Goal: Task Accomplishment & Management: Complete application form

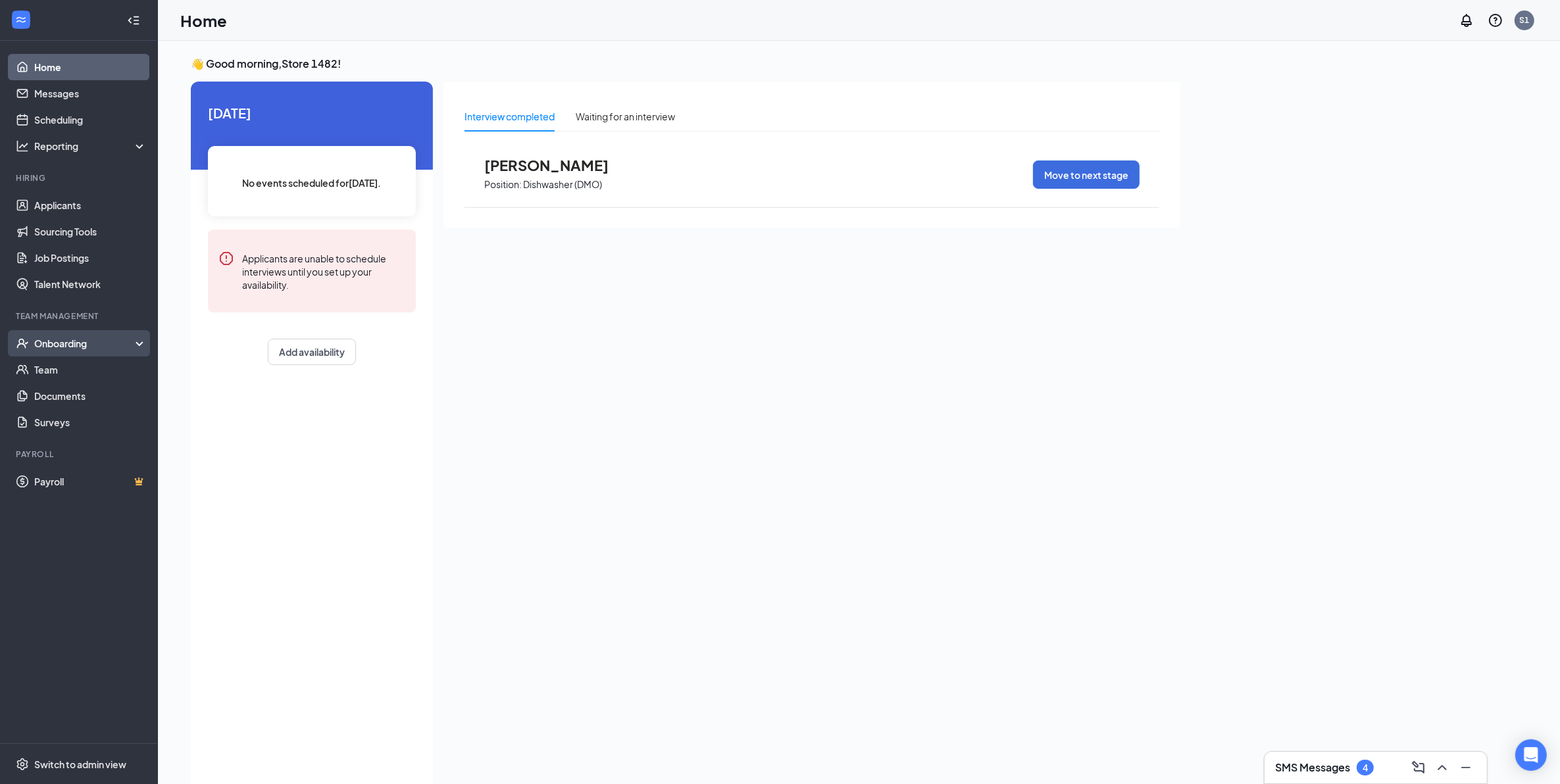
click at [57, 353] on div "Onboarding" at bounding box center [79, 343] width 158 height 26
click at [50, 372] on link "Overview" at bounding box center [91, 369] width 112 height 26
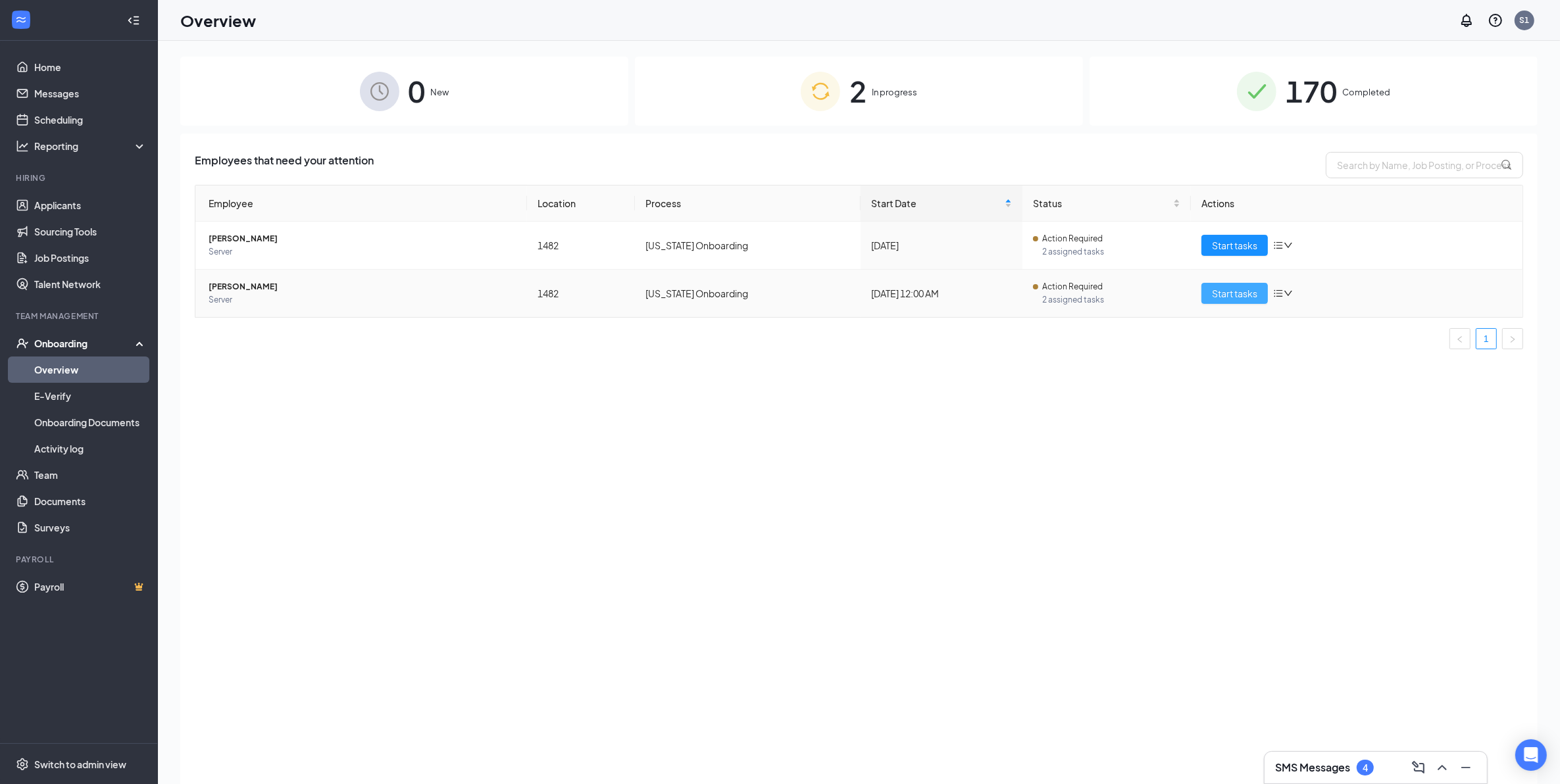
click at [1240, 296] on span "Start tasks" at bounding box center [1235, 293] width 46 height 15
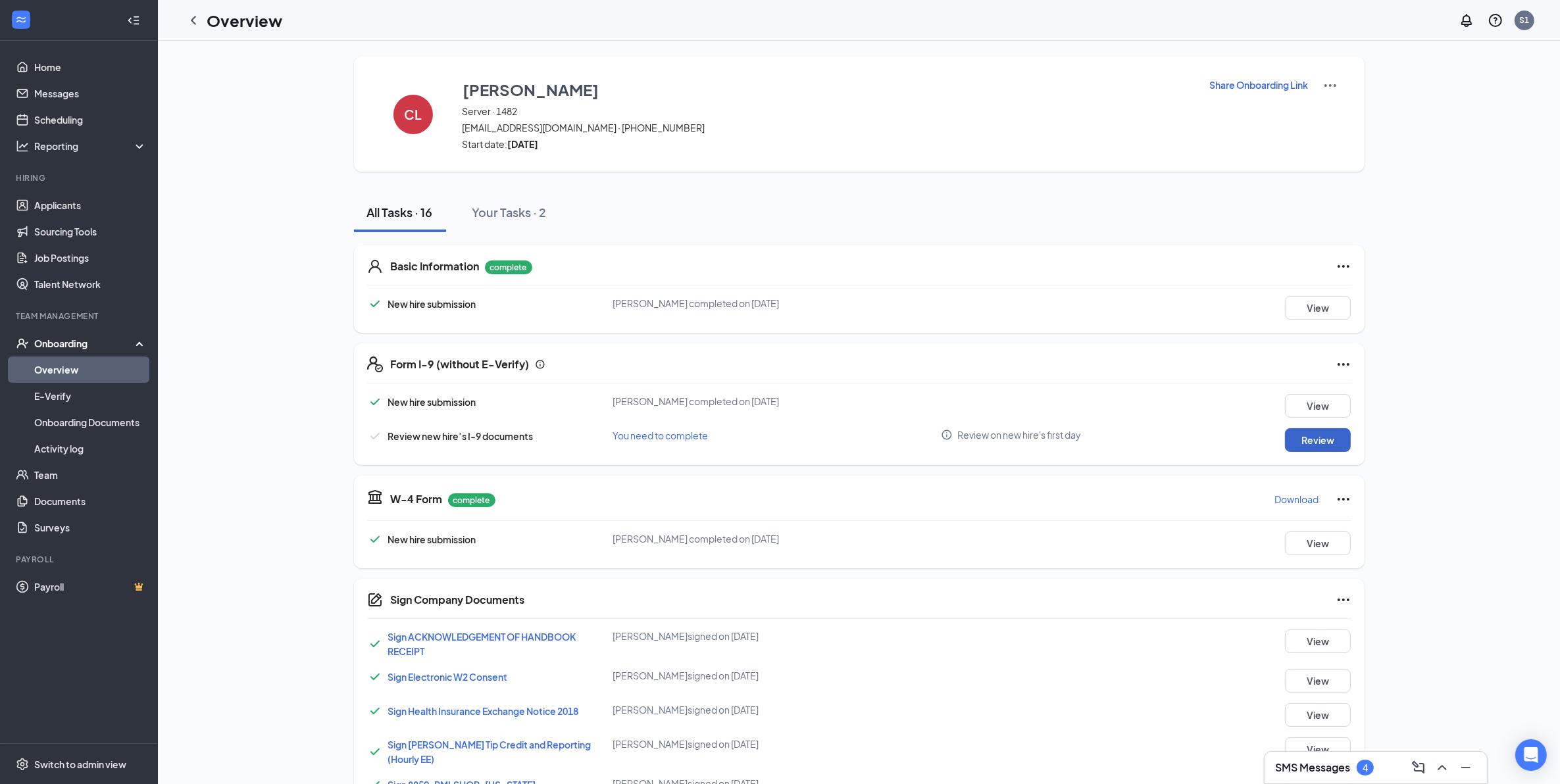
click at [1289, 452] on button "Review" at bounding box center [1318, 440] width 66 height 24
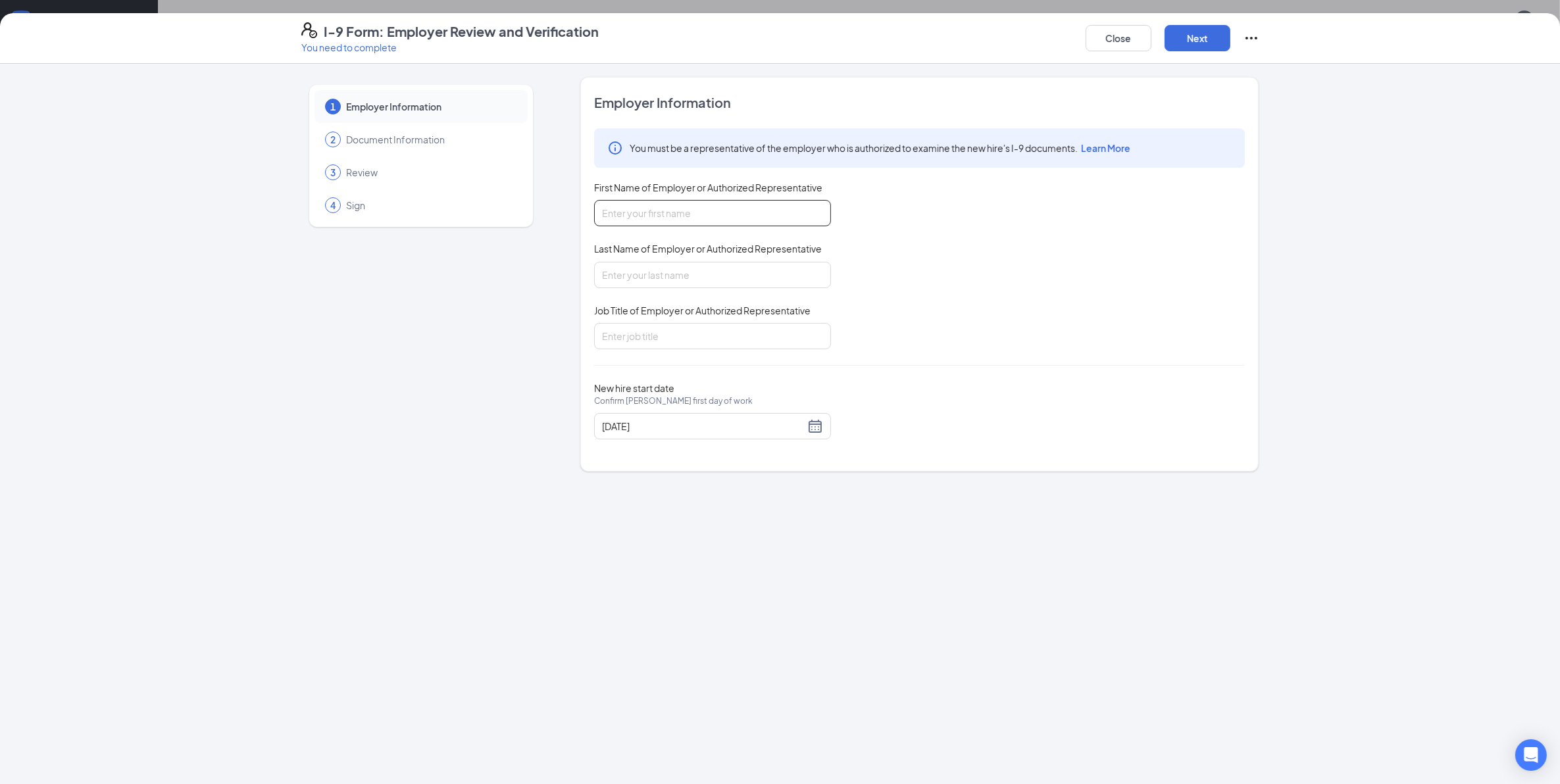
click at [748, 214] on input "First Name of Employer or Authorized Representative" at bounding box center [712, 213] width 237 height 26
type input "[PERSON_NAME]"
type input "General Manager"
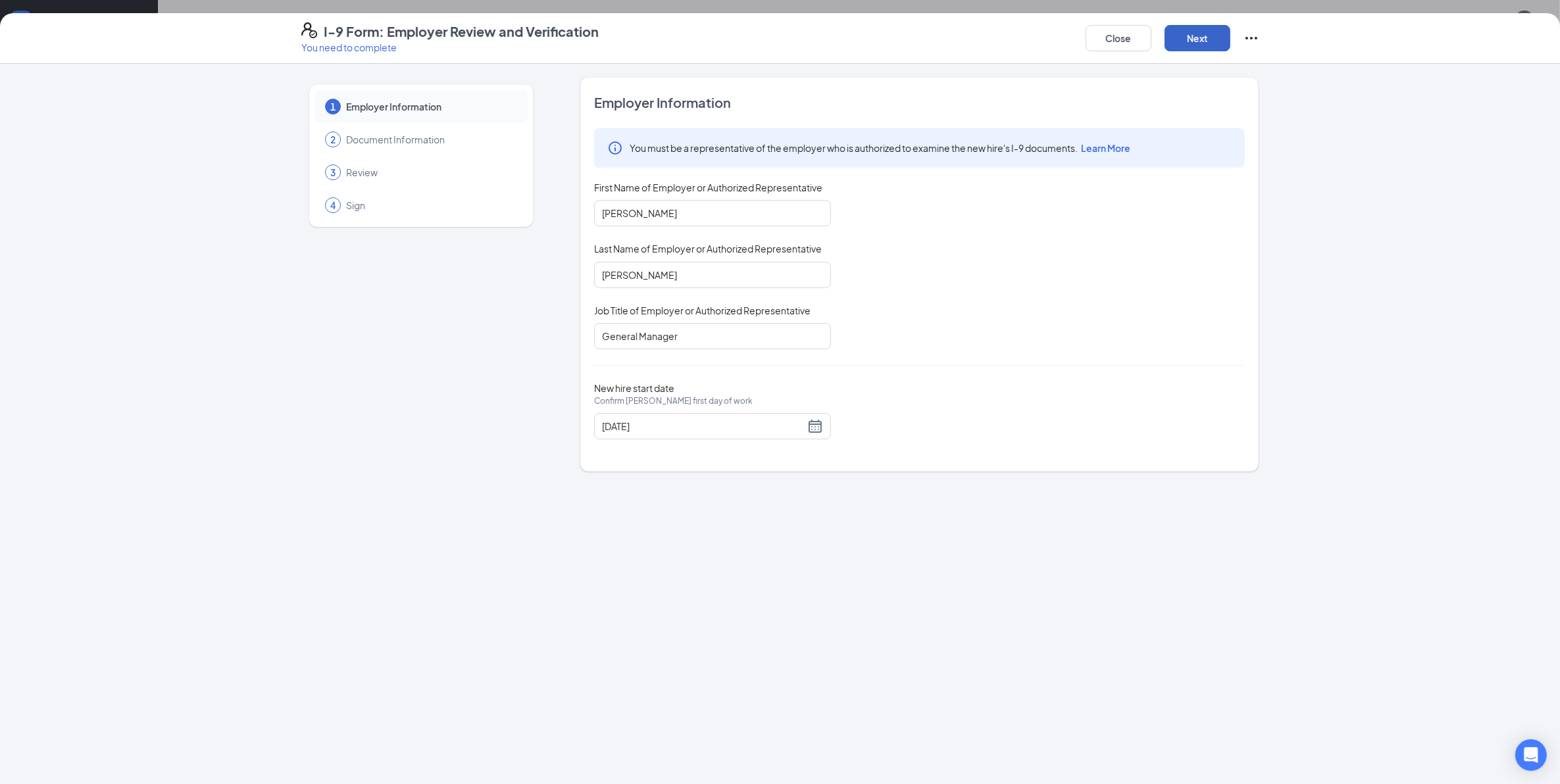
click at [1208, 37] on button "Next" at bounding box center [1197, 38] width 66 height 26
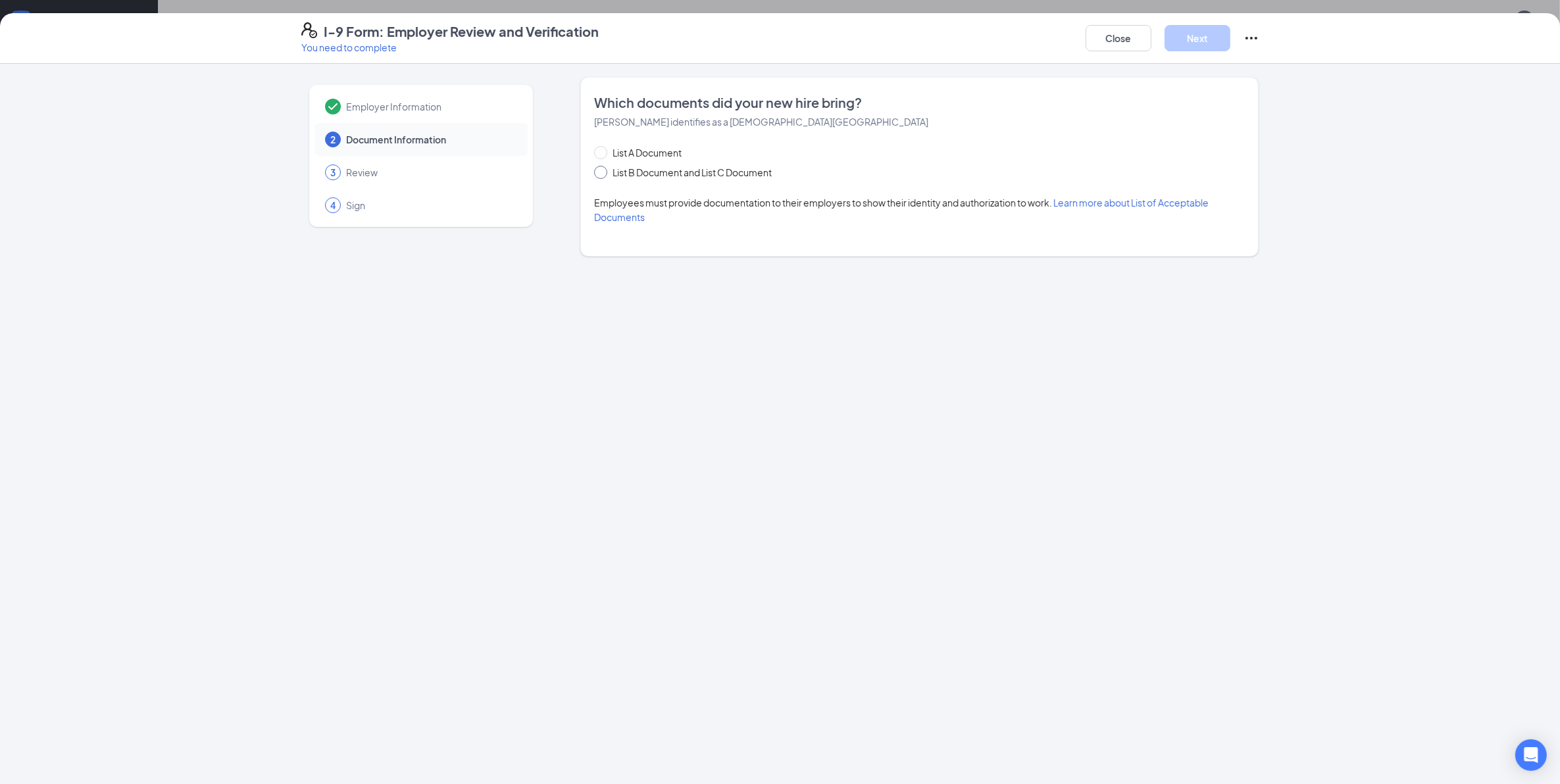
click at [596, 169] on input "List B Document and List C Document" at bounding box center [598, 170] width 9 height 9
radio input "true"
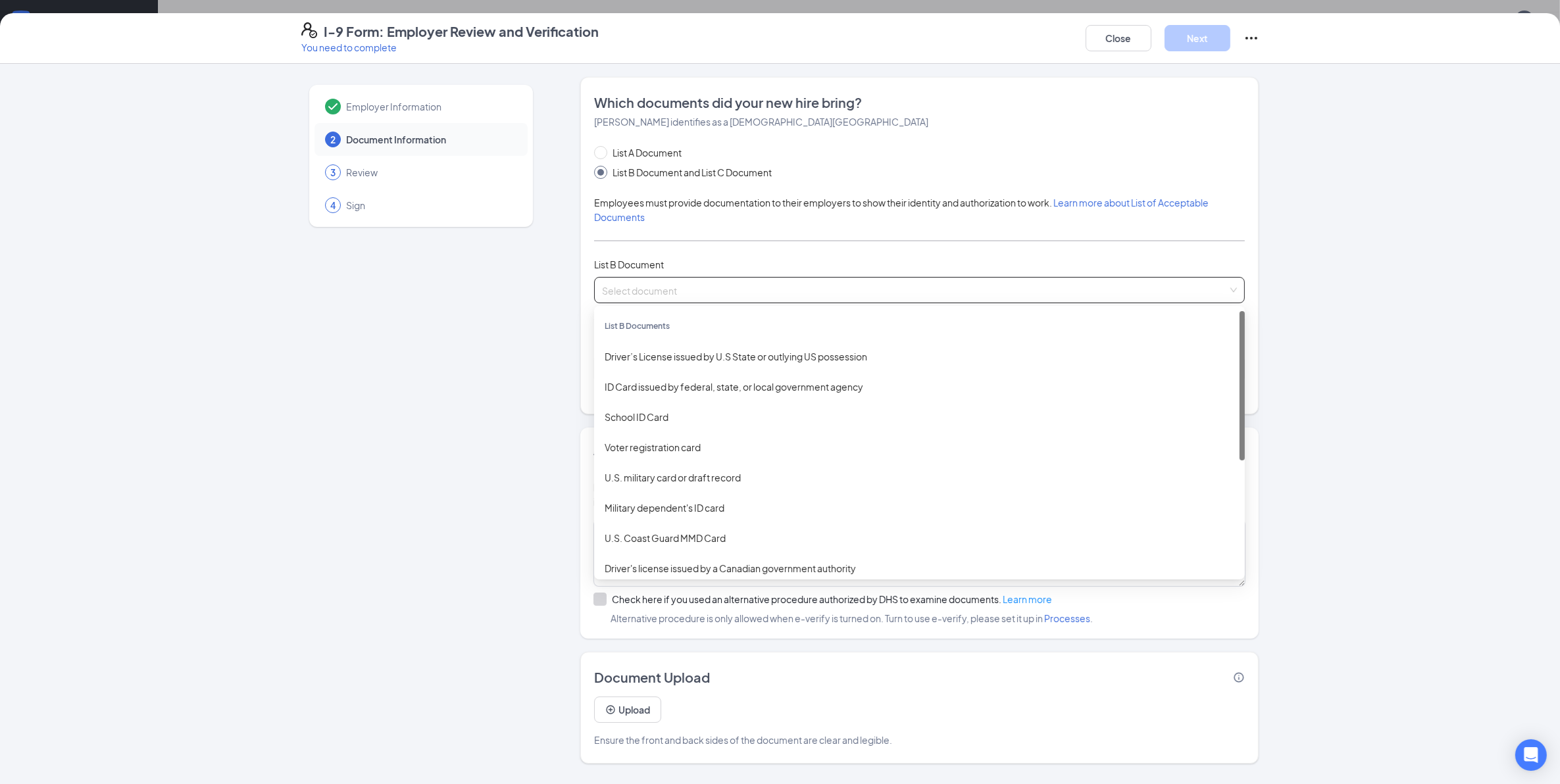
click at [648, 290] on input "search" at bounding box center [915, 287] width 625 height 20
click at [672, 360] on div "Driver’s License issued by U.S State or outlying US possession" at bounding box center [919, 356] width 630 height 15
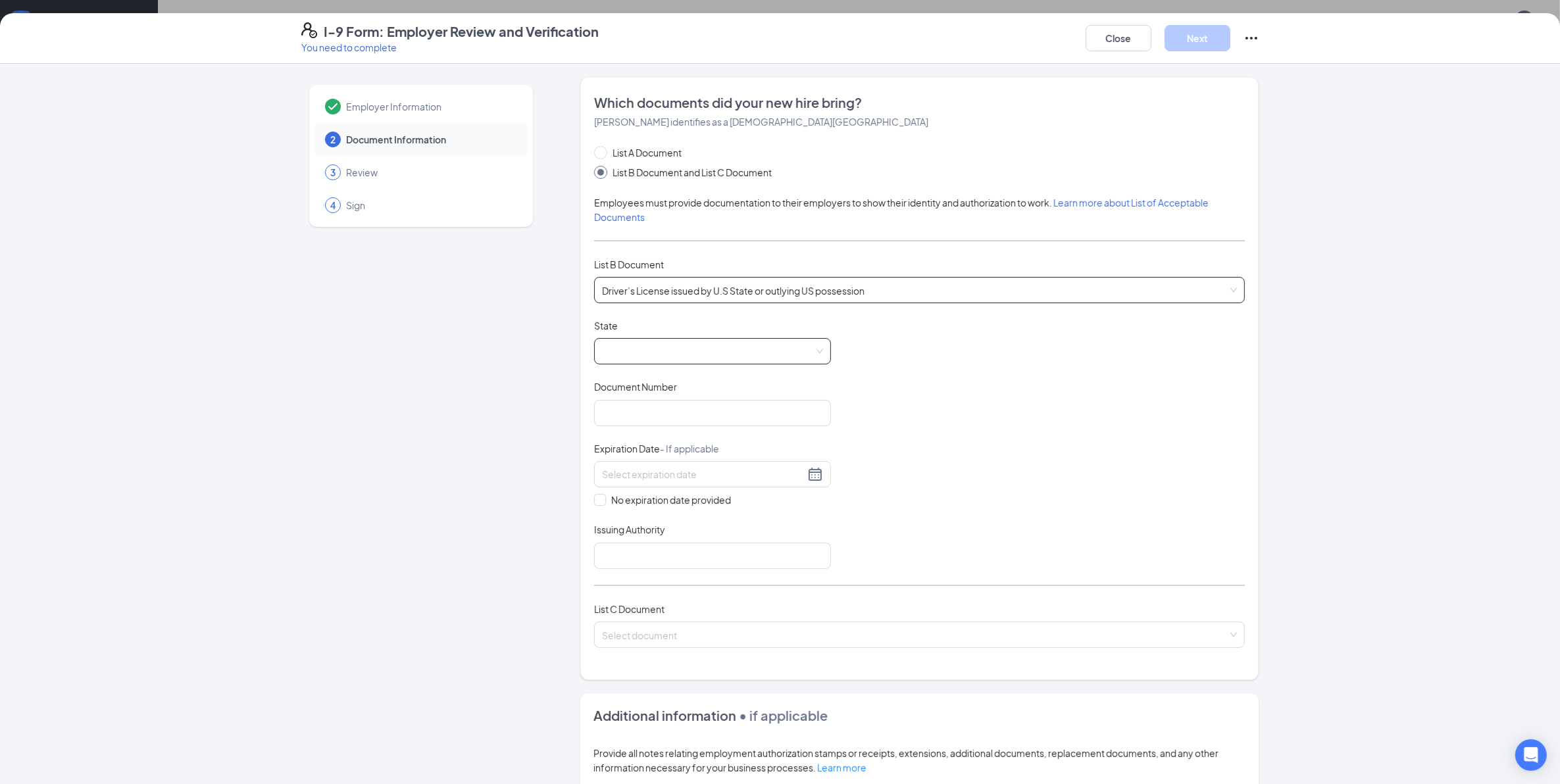
click at [644, 359] on span at bounding box center [713, 351] width 221 height 25
drag, startPoint x: 822, startPoint y: 381, endPoint x: 817, endPoint y: 520, distance: 139.1
click at [817, 520] on div "[US_STATE] [US_STATE] [US_STATE] [US_STATE] [US_STATE] [GEOGRAPHIC_DATA] [US_ST…" at bounding box center [712, 457] width 237 height 169
click at [620, 441] on div "[US_STATE]" at bounding box center [712, 430] width 237 height 30
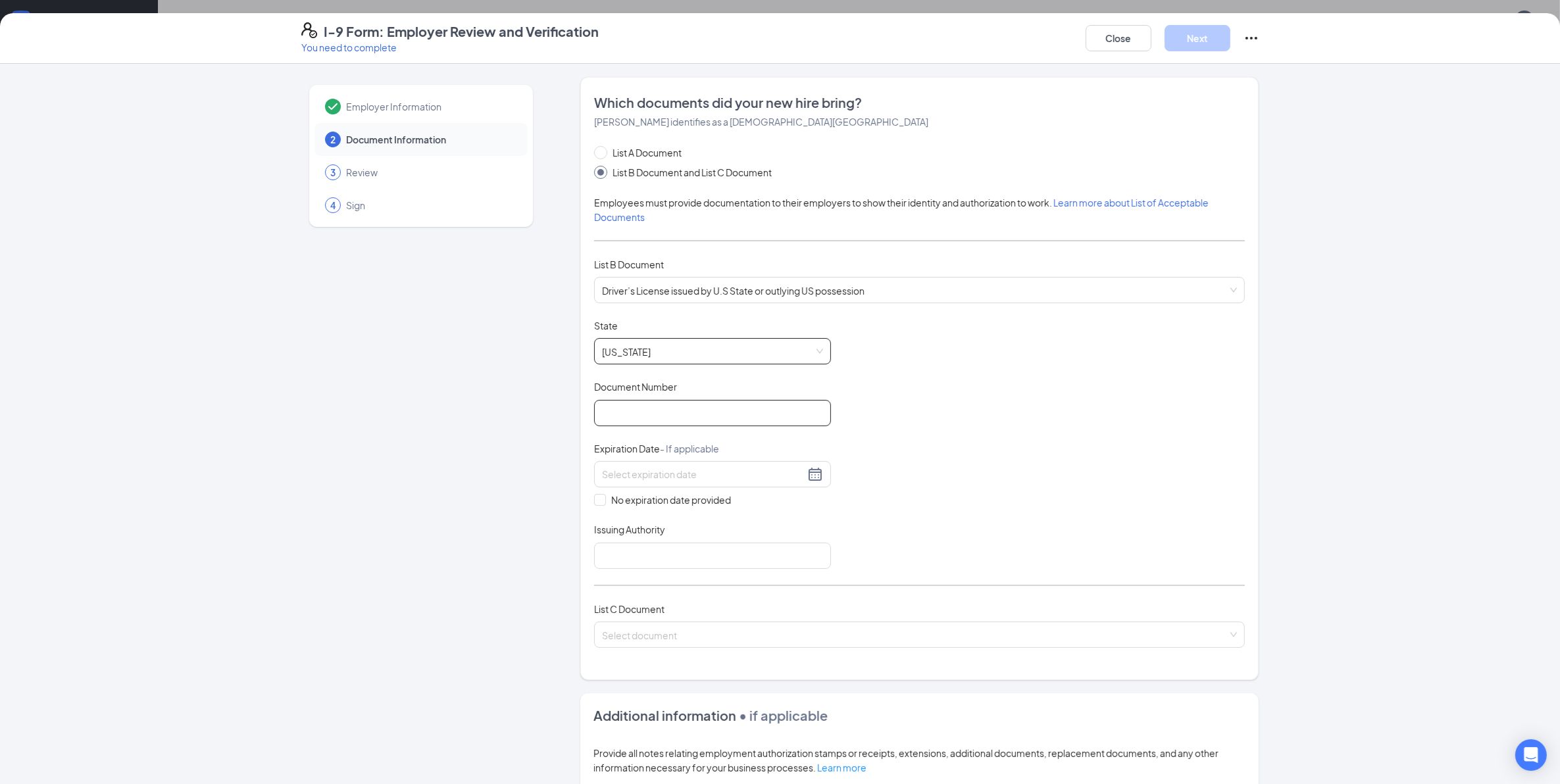
click at [609, 413] on input "Document Number" at bounding box center [712, 412] width 237 height 26
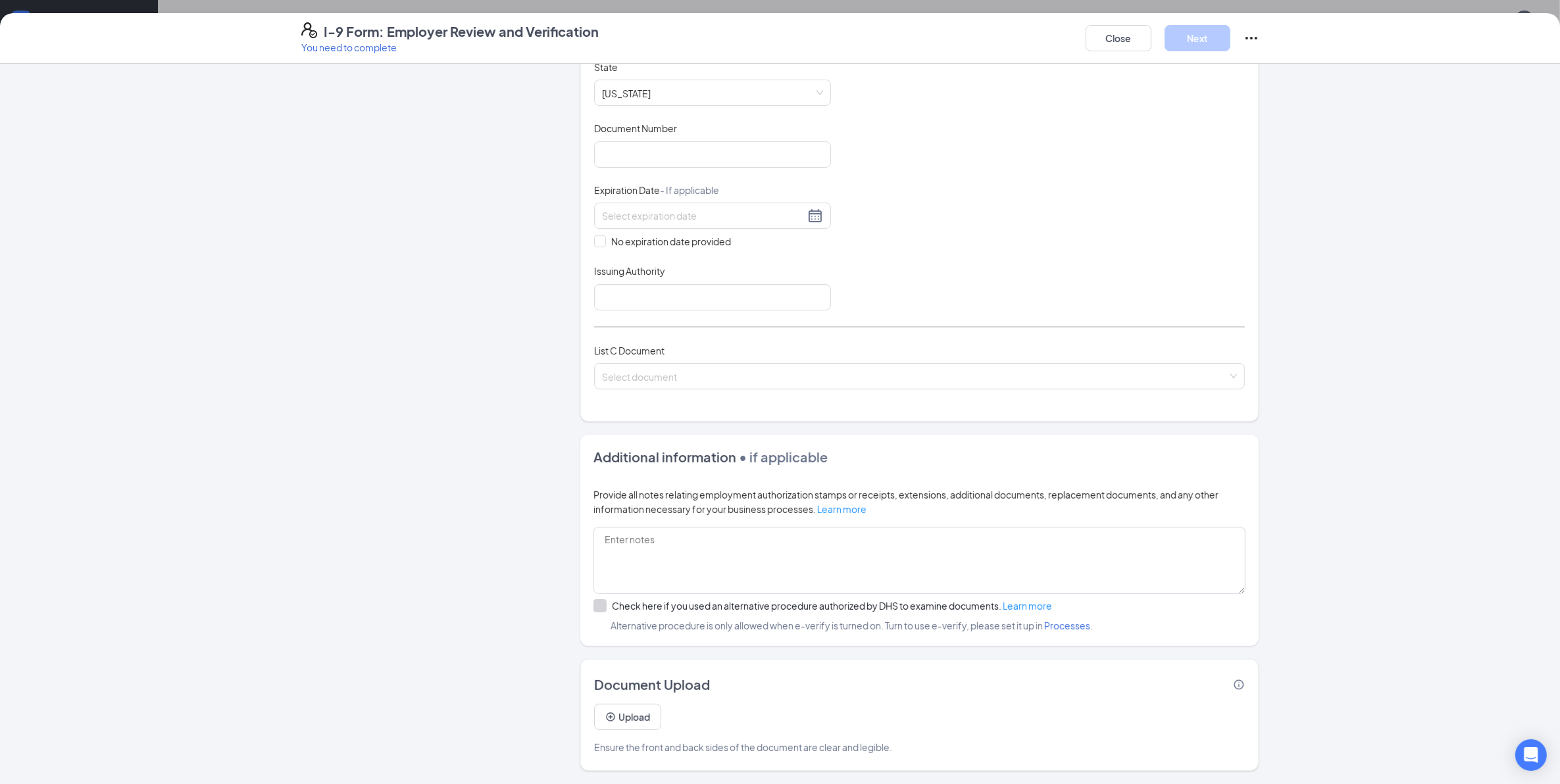
click at [942, 238] on div "Document Title Driver’s License issued by U.S State or outlying US possession S…" at bounding box center [919, 185] width 651 height 250
click at [676, 168] on div "Document Title Driver’s License issued by U.S State or outlying US possession S…" at bounding box center [919, 185] width 651 height 250
click at [663, 143] on input "Document Number" at bounding box center [712, 154] width 237 height 26
click at [737, 150] on input "Document Number" at bounding box center [712, 154] width 237 height 26
type input "22468713"
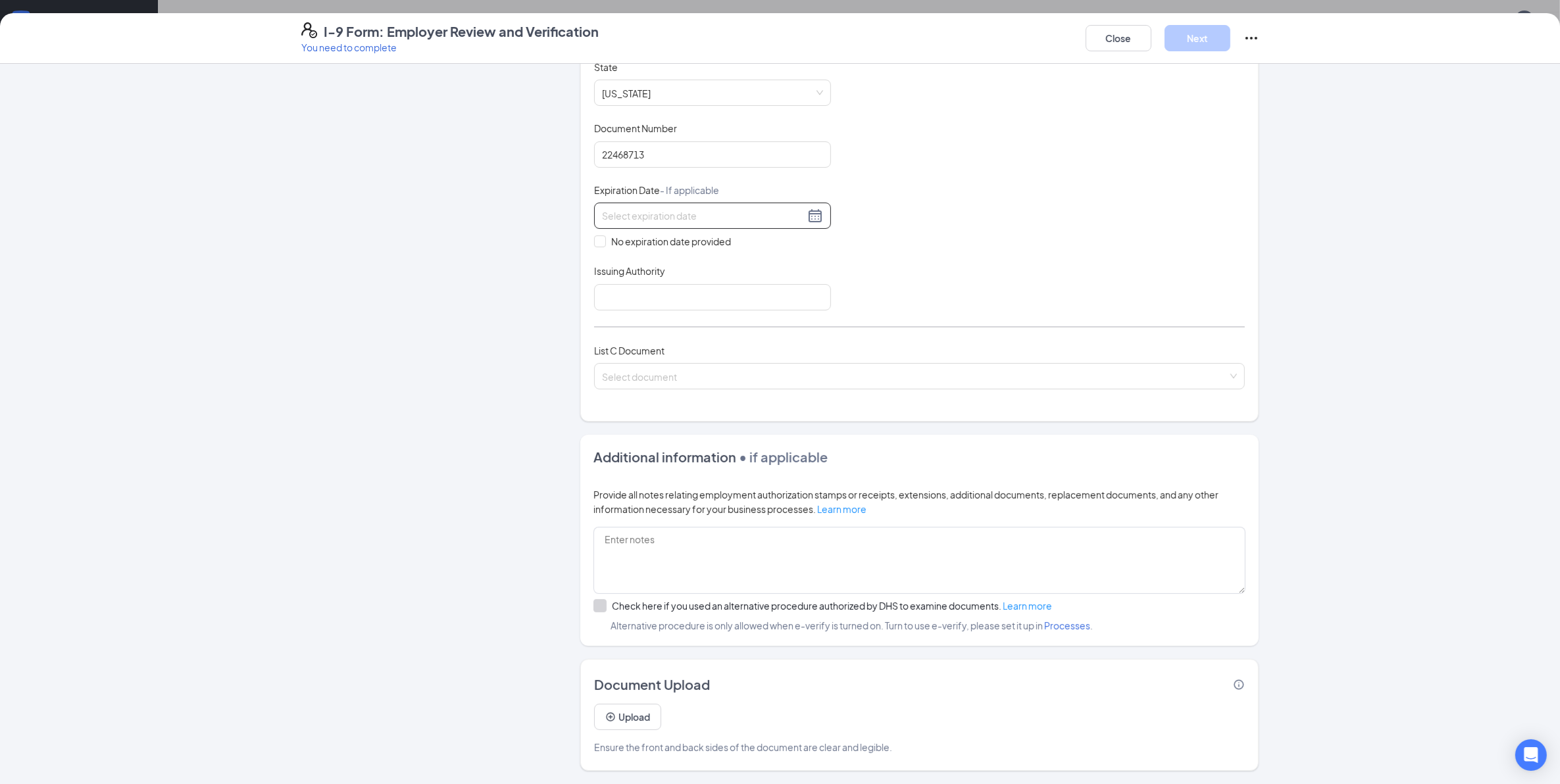
click at [805, 222] on div at bounding box center [713, 216] width 221 height 15
type input "1"
type input "3"
click at [607, 222] on input "03182033" at bounding box center [703, 216] width 202 height 15
click at [620, 211] on input "03/182033" at bounding box center [703, 216] width 202 height 15
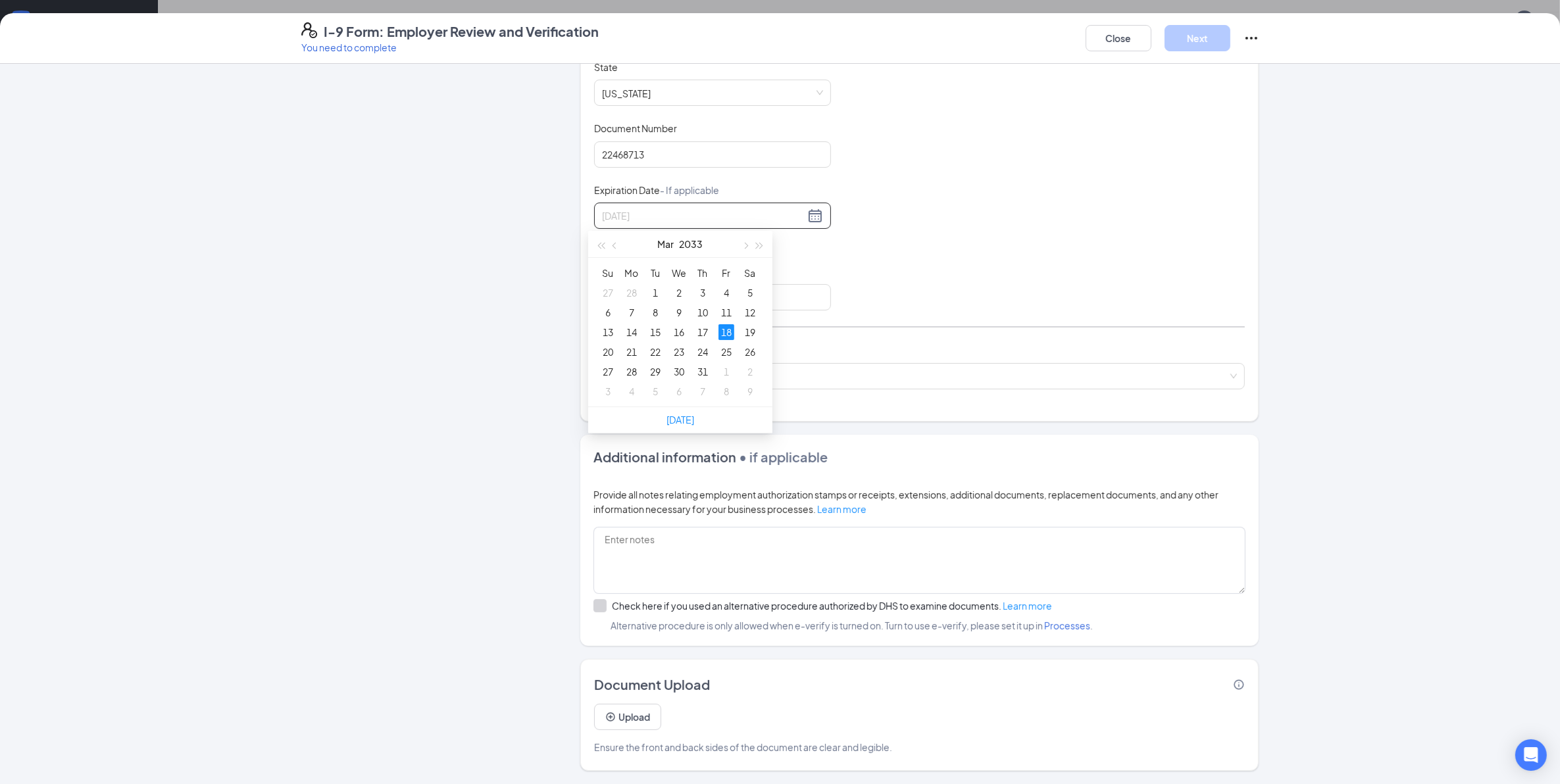
click at [724, 337] on div "18" at bounding box center [726, 332] width 15 height 15
type input "[DATE]"
click at [622, 297] on input "Issuing Authority" at bounding box center [712, 296] width 237 height 26
type input "[US_STATE]"
click at [649, 385] on span at bounding box center [915, 377] width 625 height 25
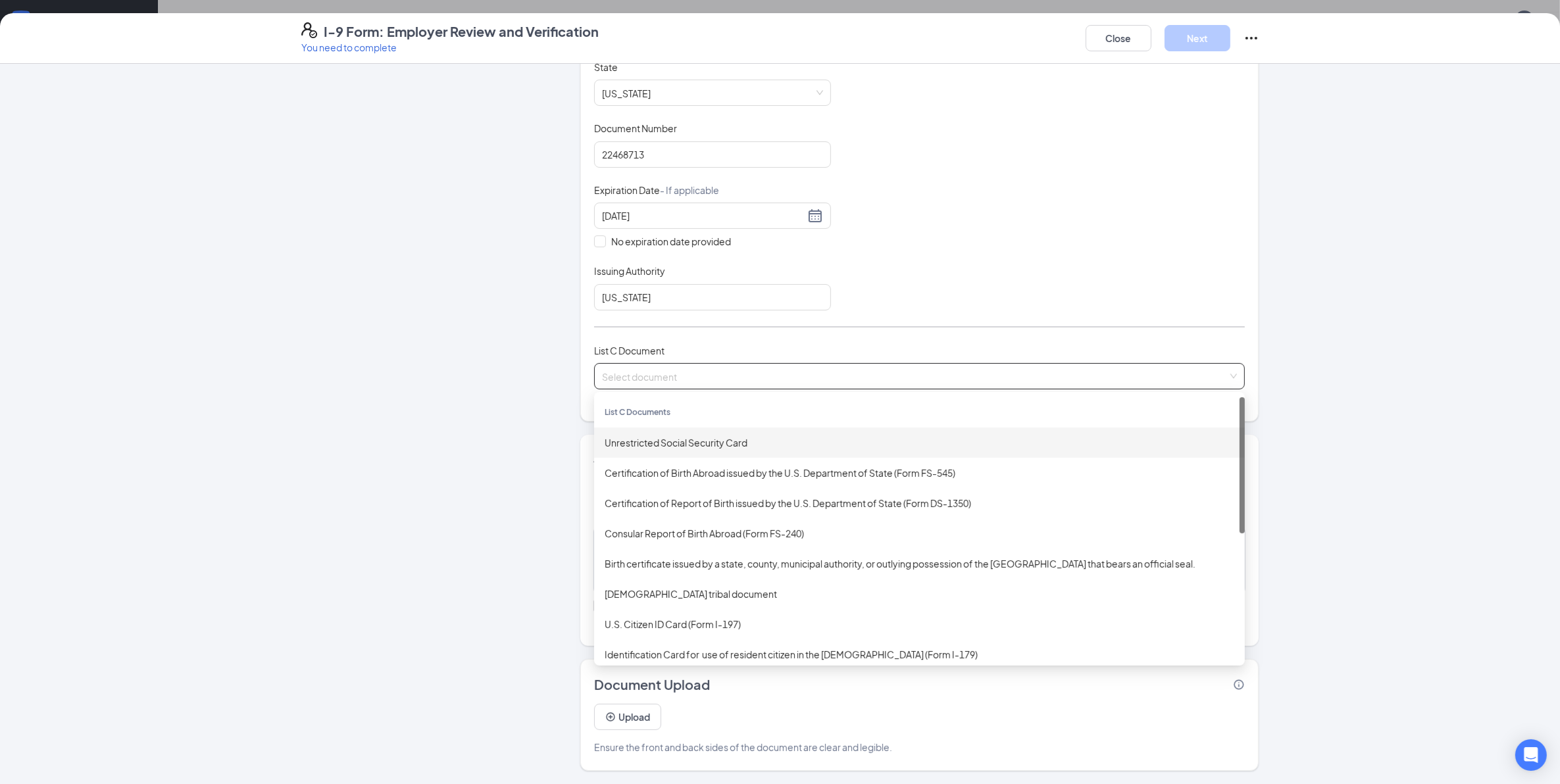
click at [672, 447] on div "Unrestricted Social Security Card" at bounding box center [919, 443] width 630 height 15
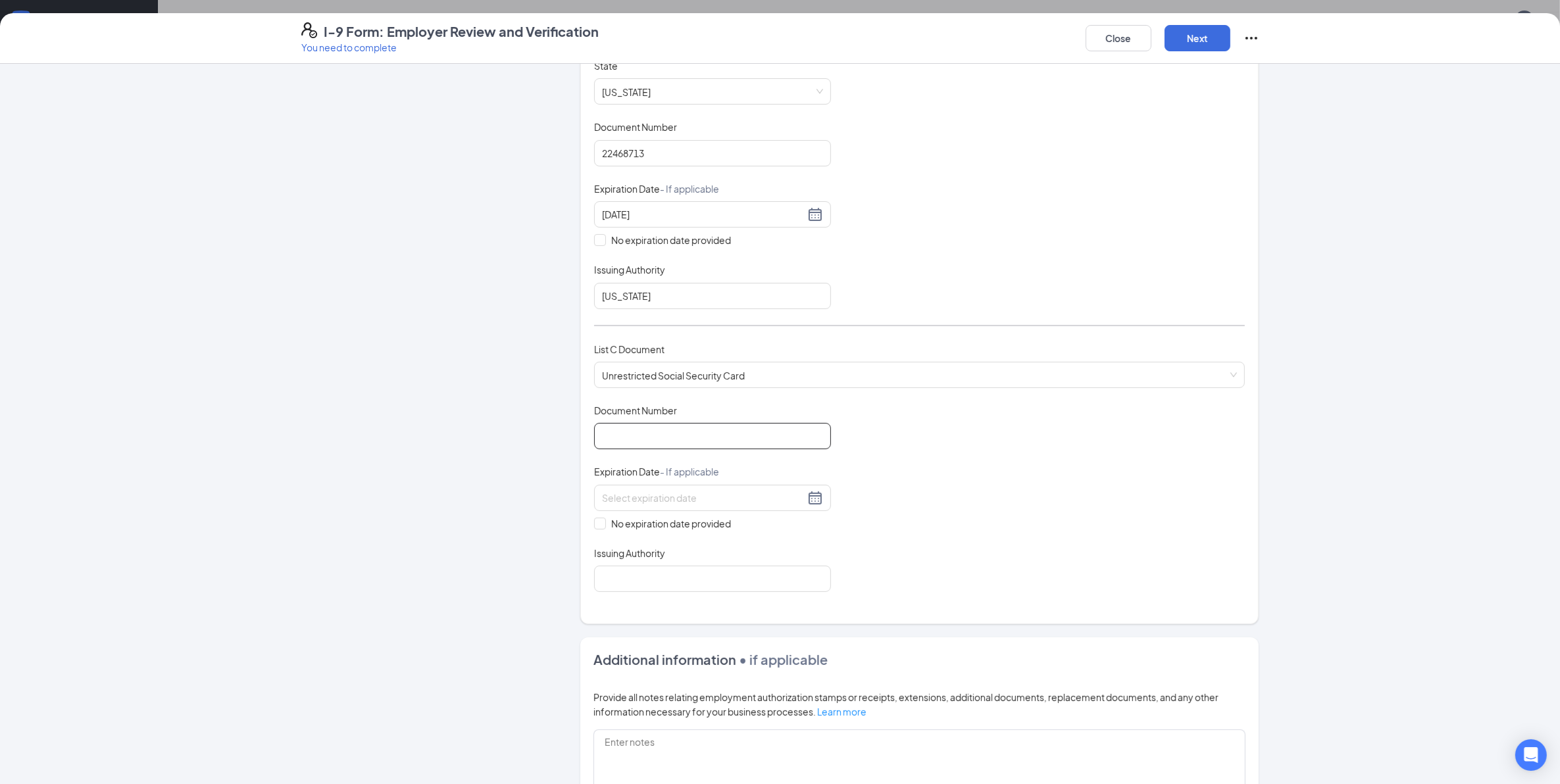
click at [663, 439] on input "Document Number" at bounding box center [712, 436] width 237 height 26
type input "645206933"
click at [628, 501] on input at bounding box center [703, 497] width 202 height 15
click at [916, 464] on div "Document Title Unrestricted Social Security Card Document Number 645206933 Expi…" at bounding box center [919, 498] width 651 height 188
click at [595, 527] on input "No expiration date provided" at bounding box center [598, 522] width 9 height 9
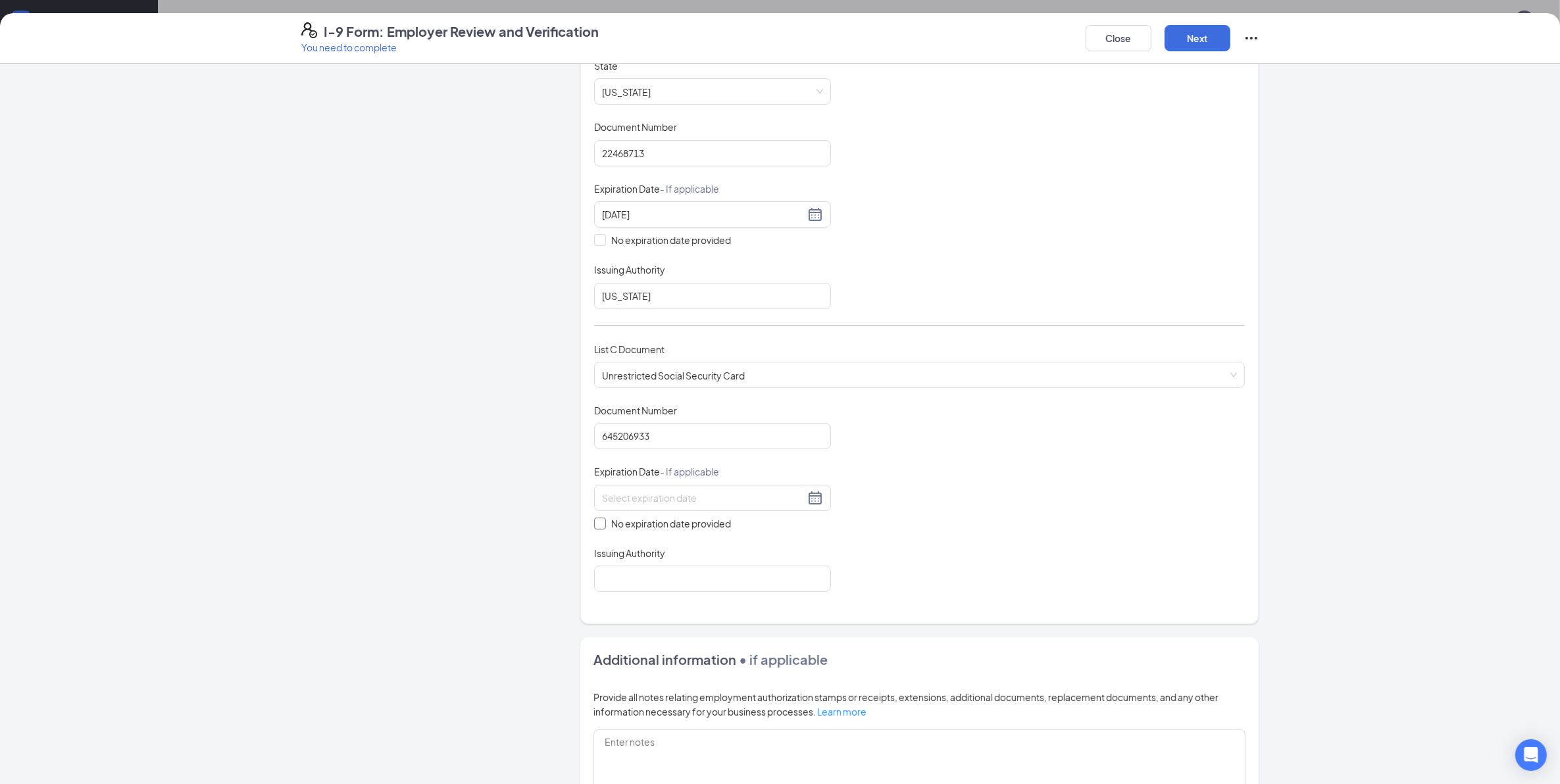
checkbox input "true"
click at [623, 584] on input "Issuing Authority" at bounding box center [712, 581] width 237 height 26
type input "Social Security Administration"
click at [1370, 497] on div "Employer Information 2 Document Information 3 Review 4 Sign Which documents did…" at bounding box center [780, 424] width 1560 height 720
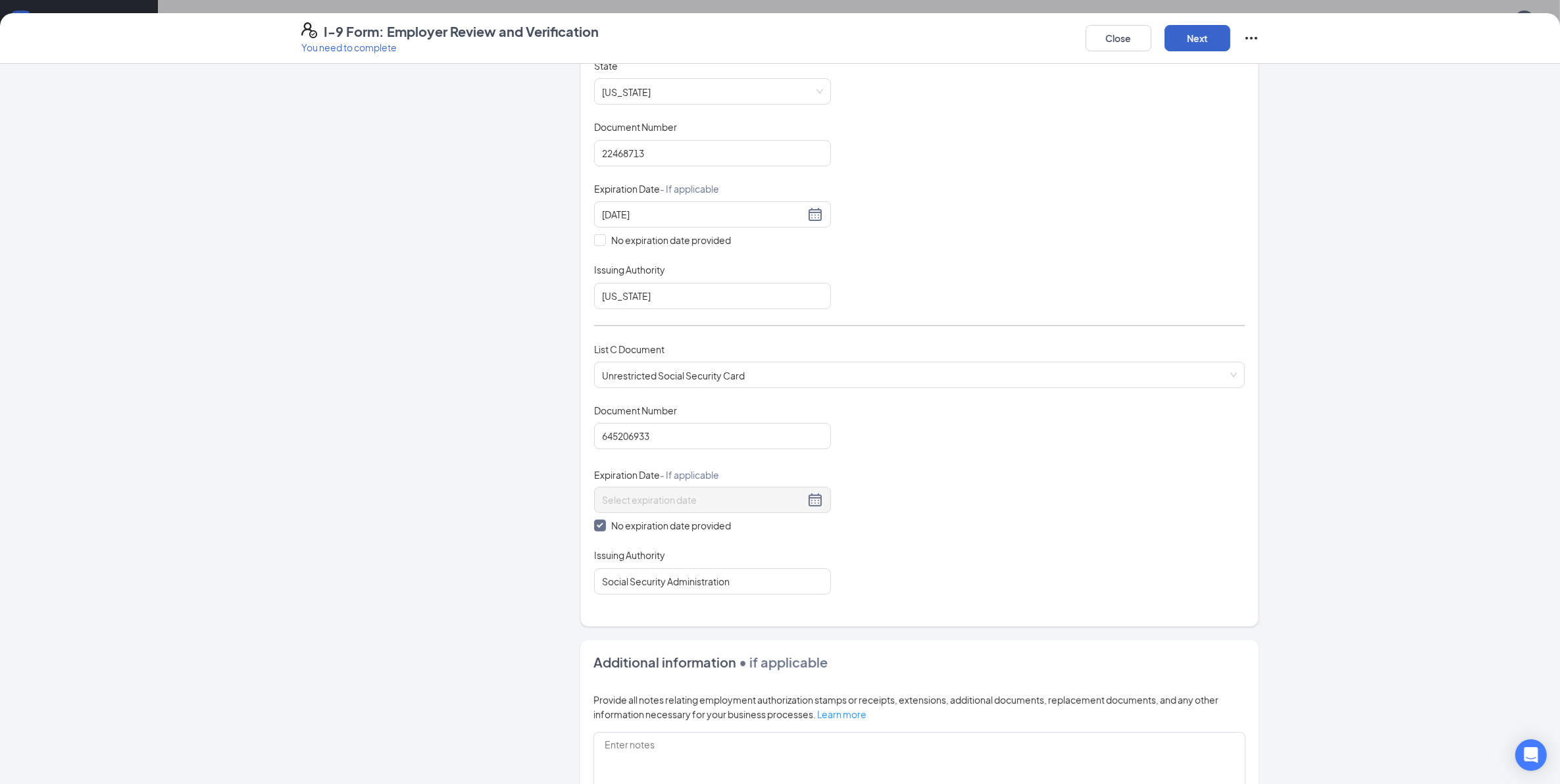
click at [1209, 48] on button "Next" at bounding box center [1197, 38] width 66 height 26
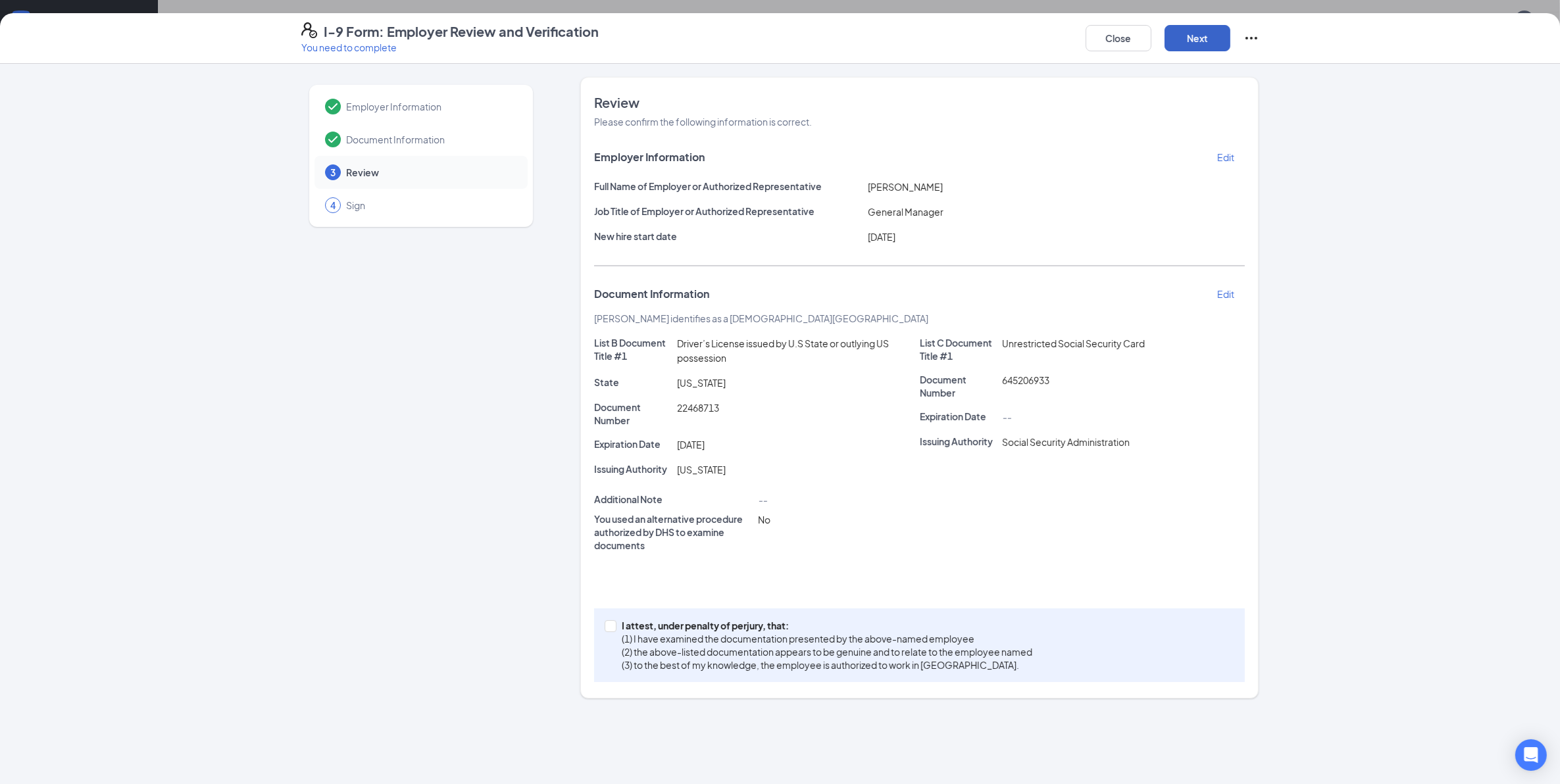
scroll to position [0, 0]
click at [607, 625] on input "I attest, under penalty of [PERSON_NAME], that: (1) I have examined the documen…" at bounding box center [609, 625] width 9 height 9
checkbox input "true"
click at [1191, 31] on button "Next" at bounding box center [1197, 38] width 66 height 26
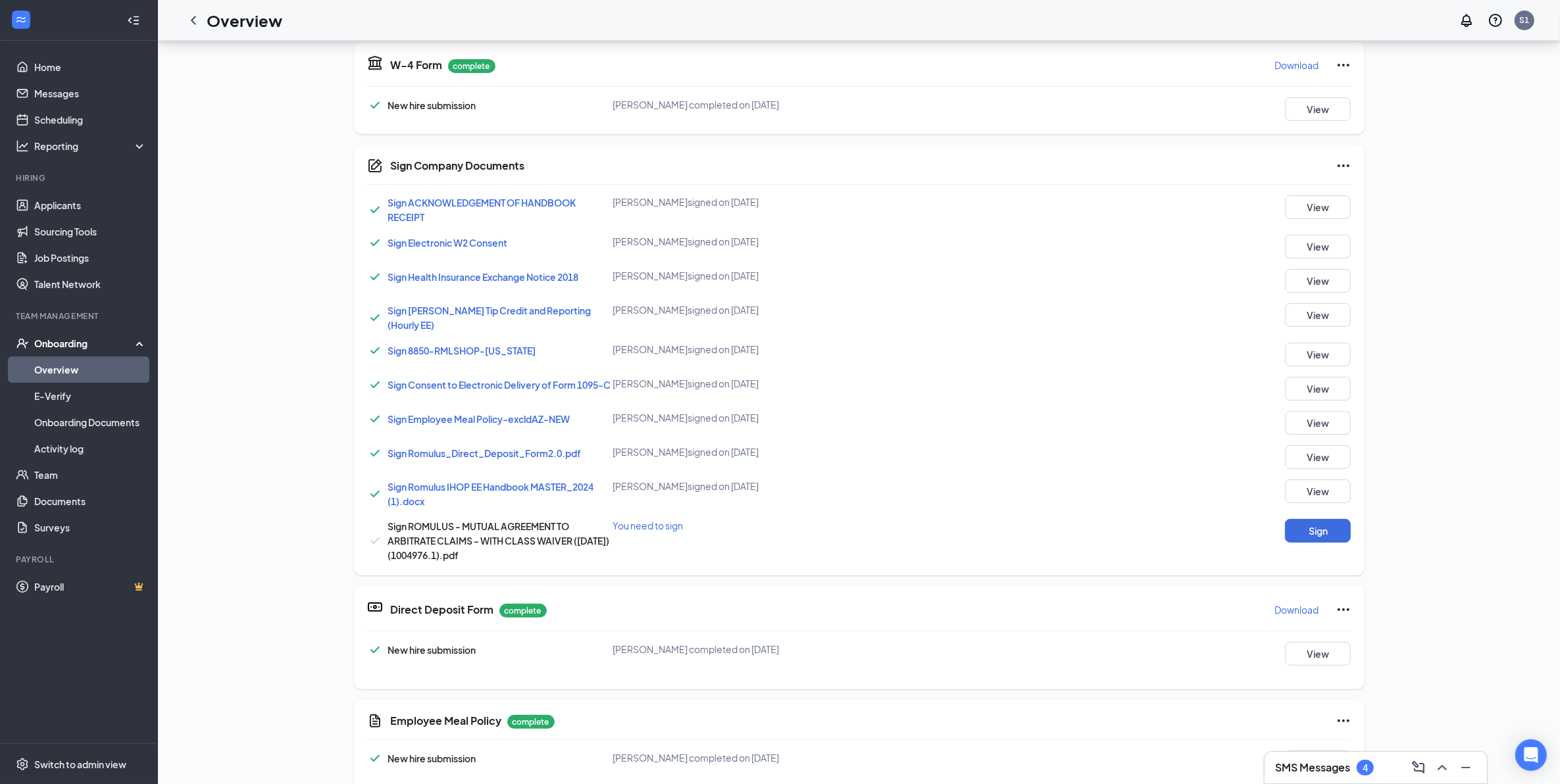
scroll to position [454, 0]
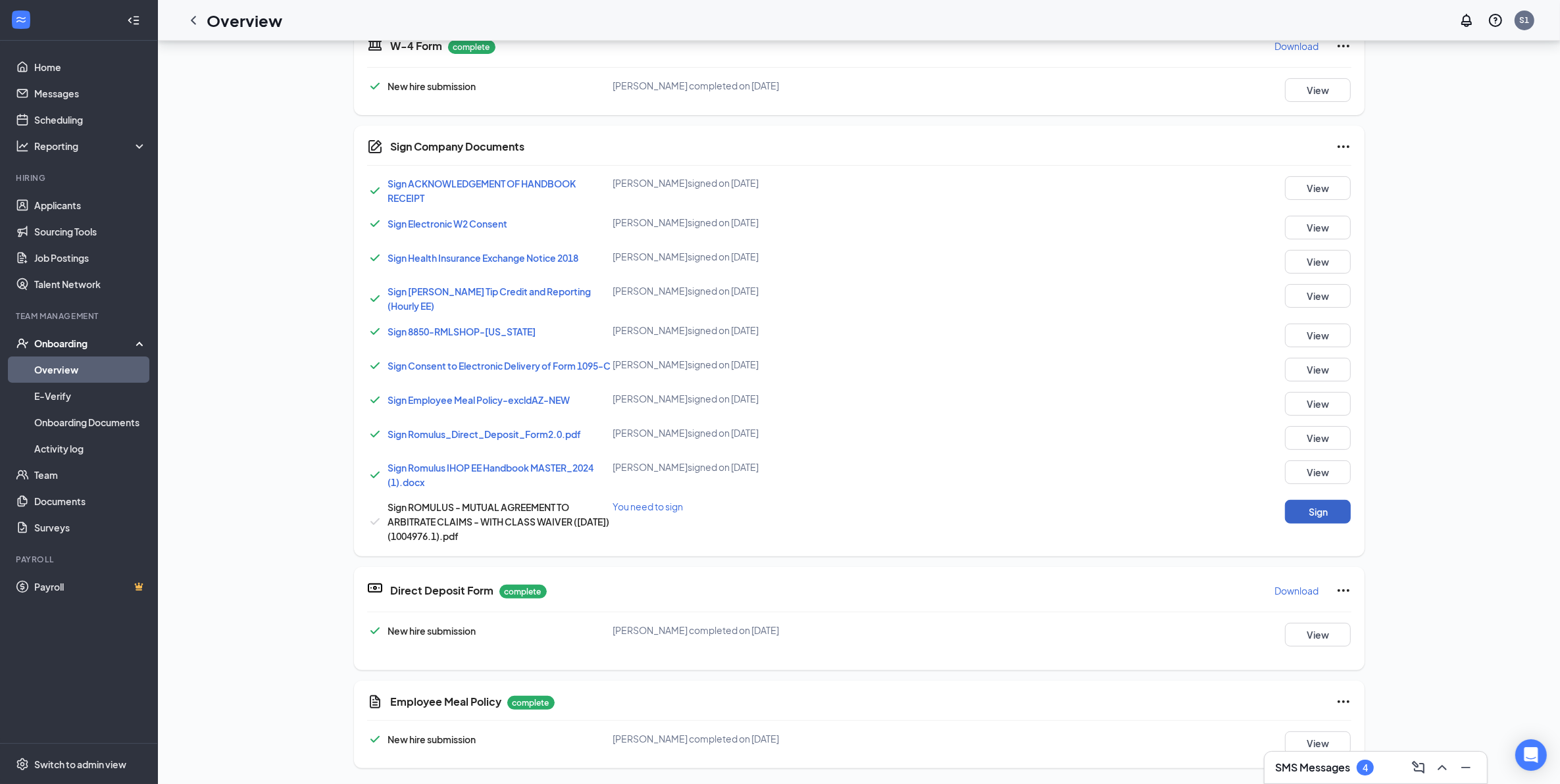
click at [1304, 518] on button "Sign" at bounding box center [1318, 512] width 66 height 24
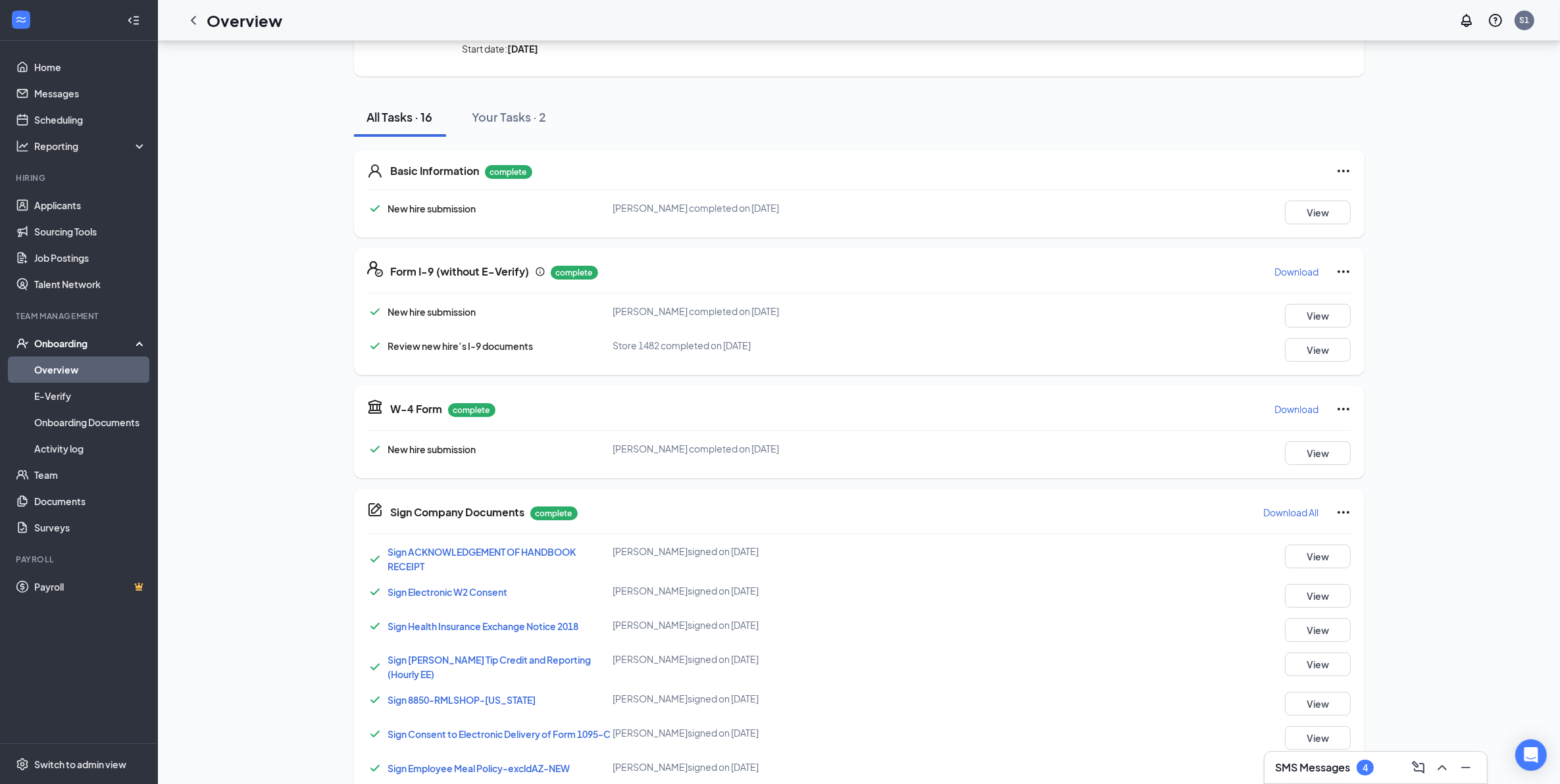
scroll to position [0, 0]
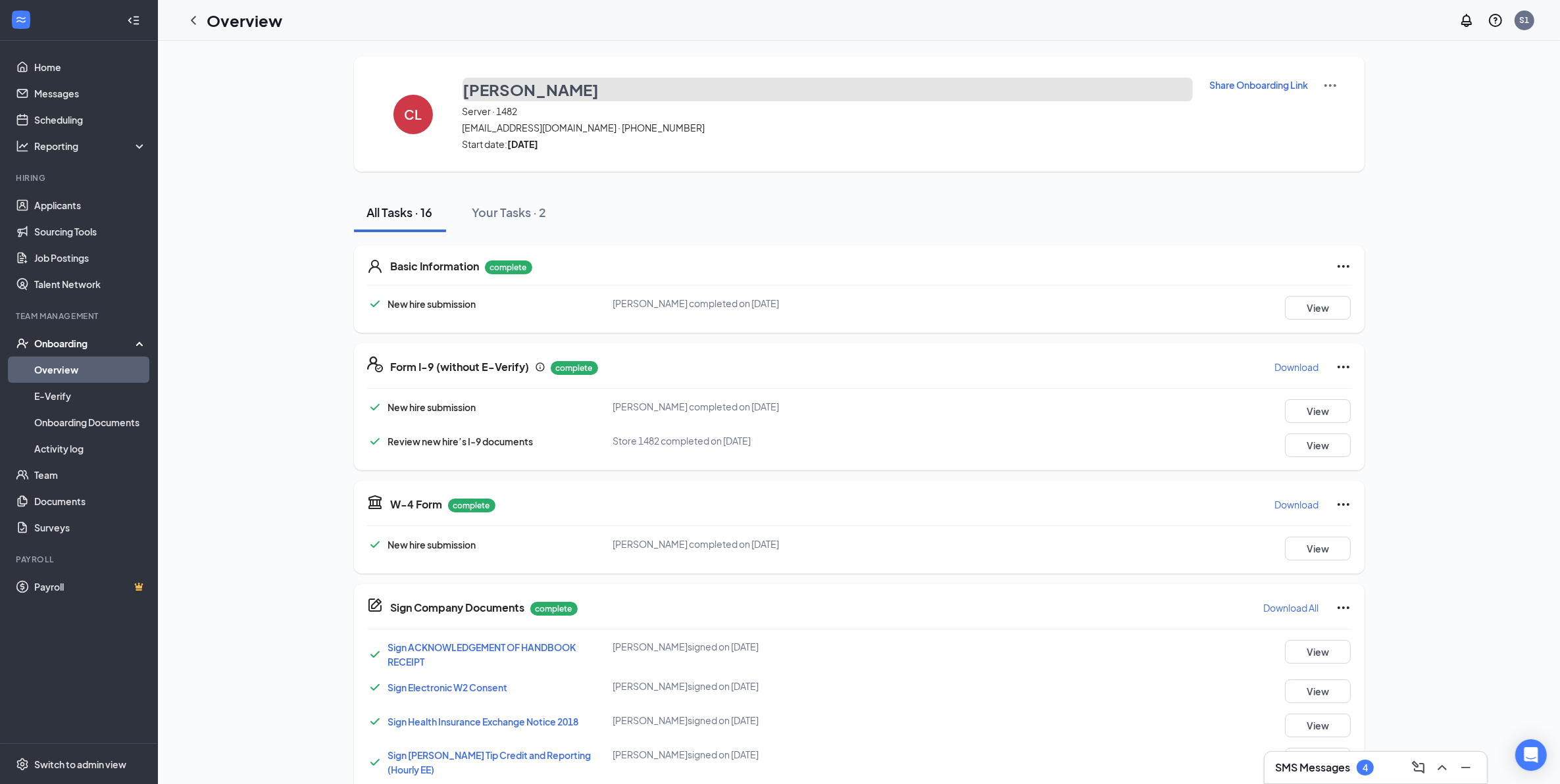
drag, startPoint x: 547, startPoint y: 94, endPoint x: 460, endPoint y: 102, distance: 87.4
click at [462, 102] on div "[PERSON_NAME] Server · 1482 [EMAIL_ADDRESS][DOMAIN_NAME] · [PHONE_NUMBER] Start…" at bounding box center [827, 114] width 730 height 73
click at [1325, 84] on img at bounding box center [1330, 85] width 15 height 15
click at [1325, 98] on li "View details" at bounding box center [1322, 108] width 67 height 21
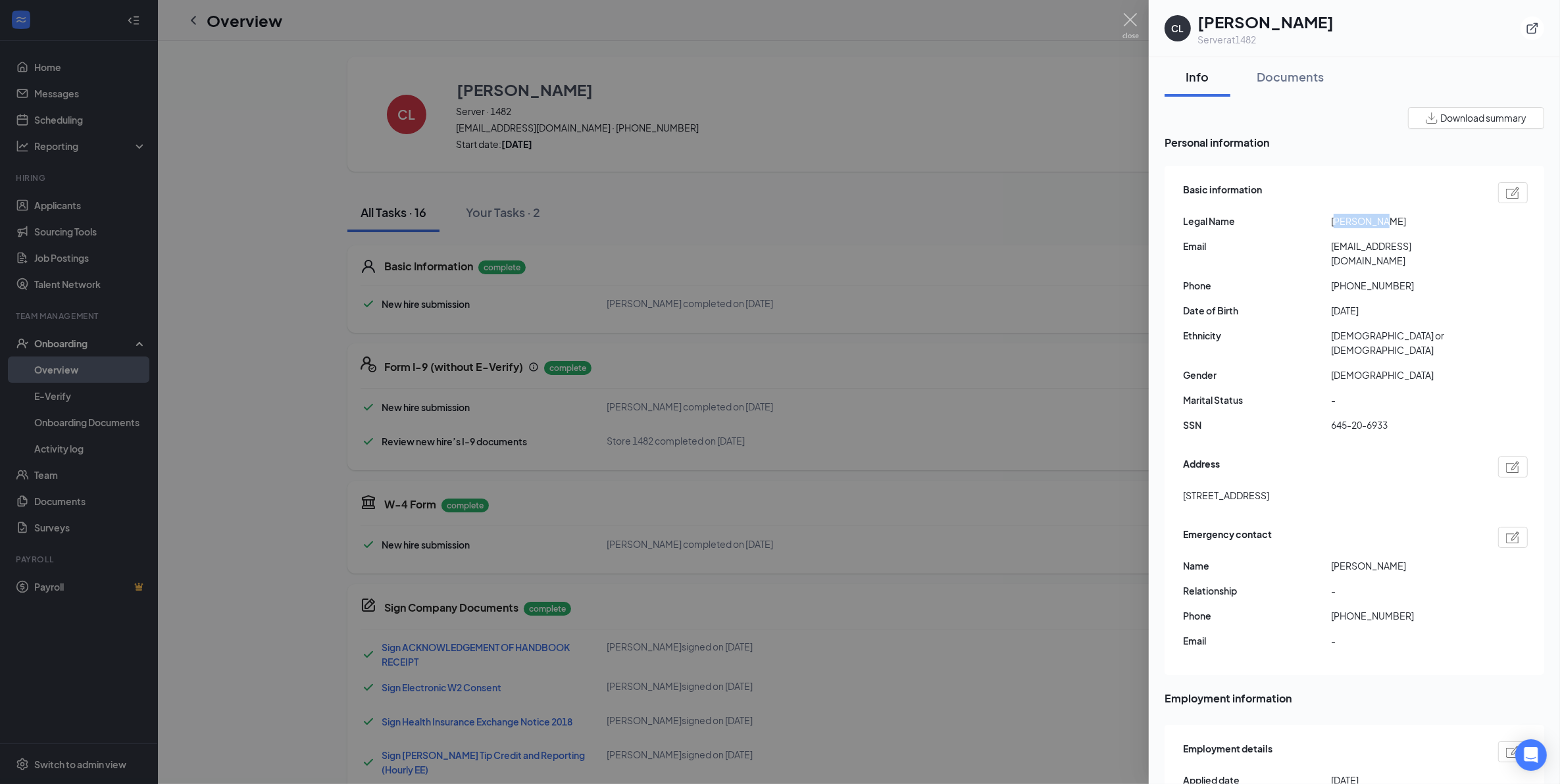
drag, startPoint x: 1380, startPoint y: 223, endPoint x: 1337, endPoint y: 227, distance: 43.2
click at [1337, 227] on span "[PERSON_NAME]" at bounding box center [1405, 221] width 148 height 15
drag, startPoint x: 1337, startPoint y: 227, endPoint x: 1380, endPoint y: 232, distance: 43.3
click at [1380, 232] on div "Basic information Legal Name [PERSON_NAME] Email [EMAIL_ADDRESS][DOMAIN_NAME] P…" at bounding box center [1355, 311] width 345 height 263
drag, startPoint x: 1380, startPoint y: 219, endPoint x: 1348, endPoint y: 224, distance: 32.4
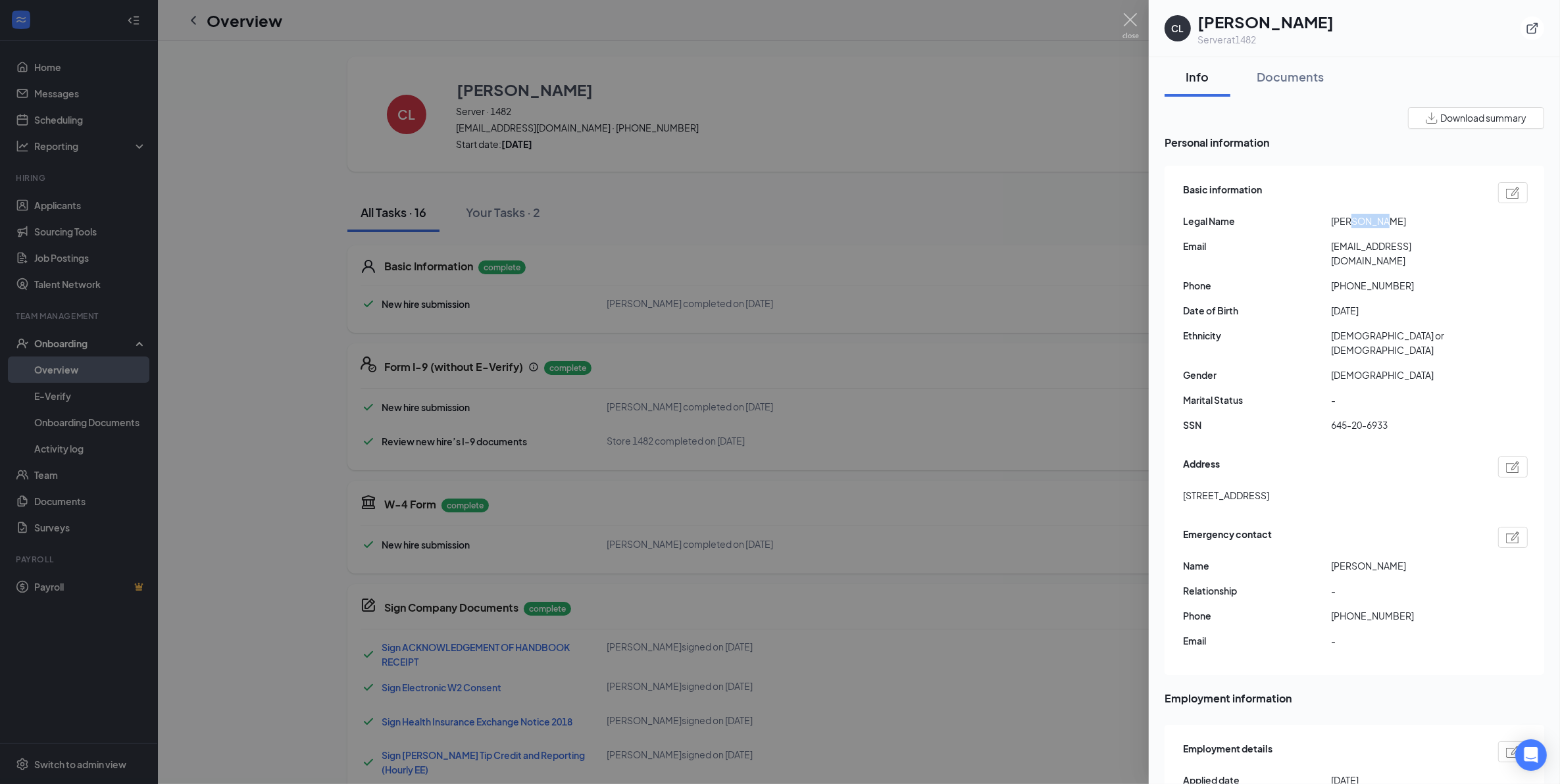
click at [1348, 224] on span "[PERSON_NAME]" at bounding box center [1405, 221] width 148 height 15
drag, startPoint x: 1348, startPoint y: 224, endPoint x: 1395, endPoint y: 230, distance: 47.4
click at [1395, 230] on div "Basic information Legal Name [PERSON_NAME] Email [EMAIL_ADDRESS][DOMAIN_NAME] P…" at bounding box center [1355, 311] width 345 height 263
drag, startPoint x: 1382, startPoint y: 221, endPoint x: 1330, endPoint y: 223, distance: 52.0
click at [1330, 223] on div "Legal Name [PERSON_NAME]" at bounding box center [1355, 221] width 345 height 15
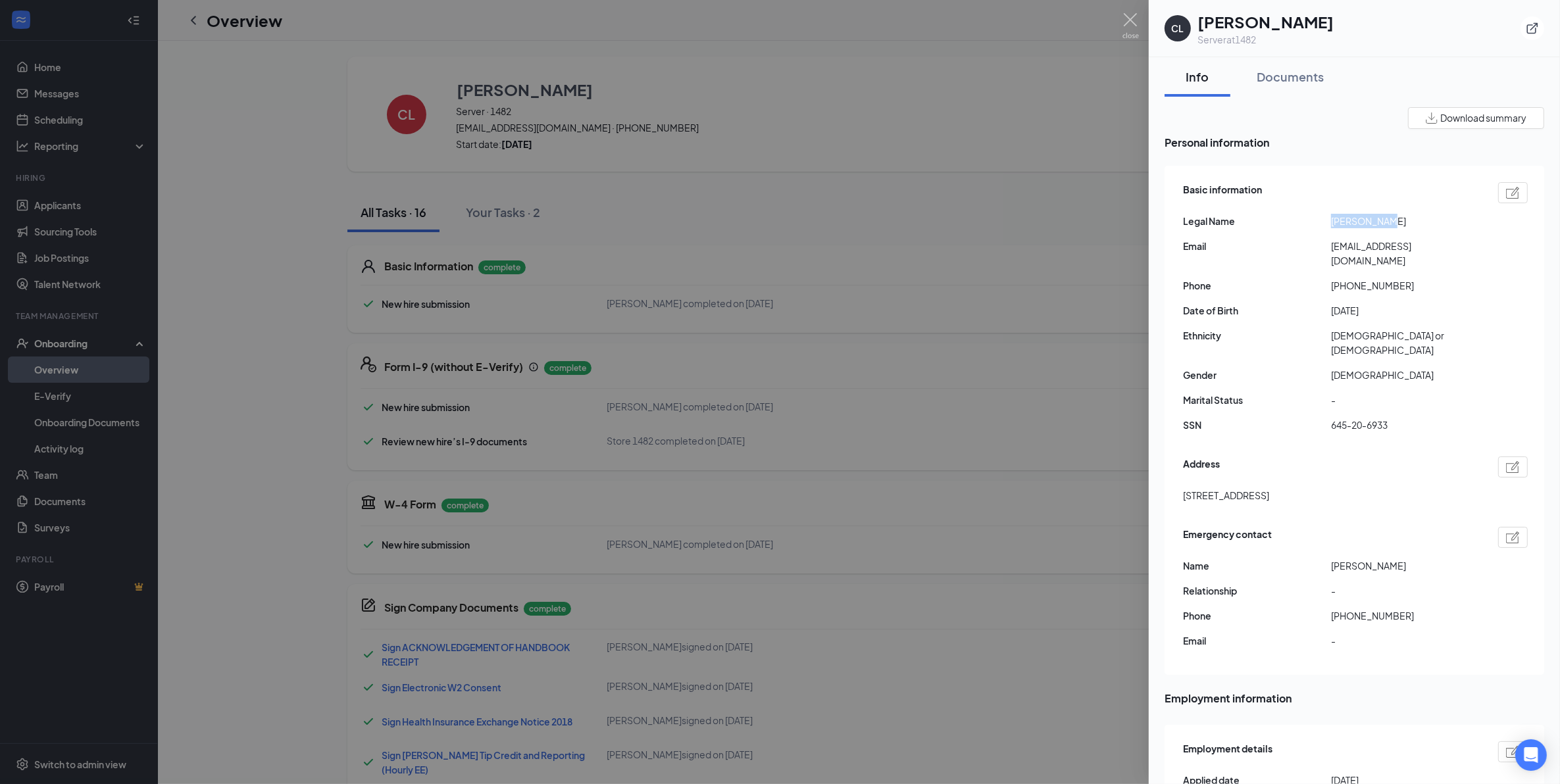
drag, startPoint x: 1330, startPoint y: 223, endPoint x: 1343, endPoint y: 223, distance: 13.0
copy div "[PERSON_NAME]"
drag, startPoint x: 1363, startPoint y: 24, endPoint x: 1304, endPoint y: 25, distance: 59.0
click at [1304, 25] on div "CL [PERSON_NAME] Server at 1482" at bounding box center [1354, 28] width 379 height 36
drag, startPoint x: 1304, startPoint y: 25, endPoint x: 1311, endPoint y: 25, distance: 7.0
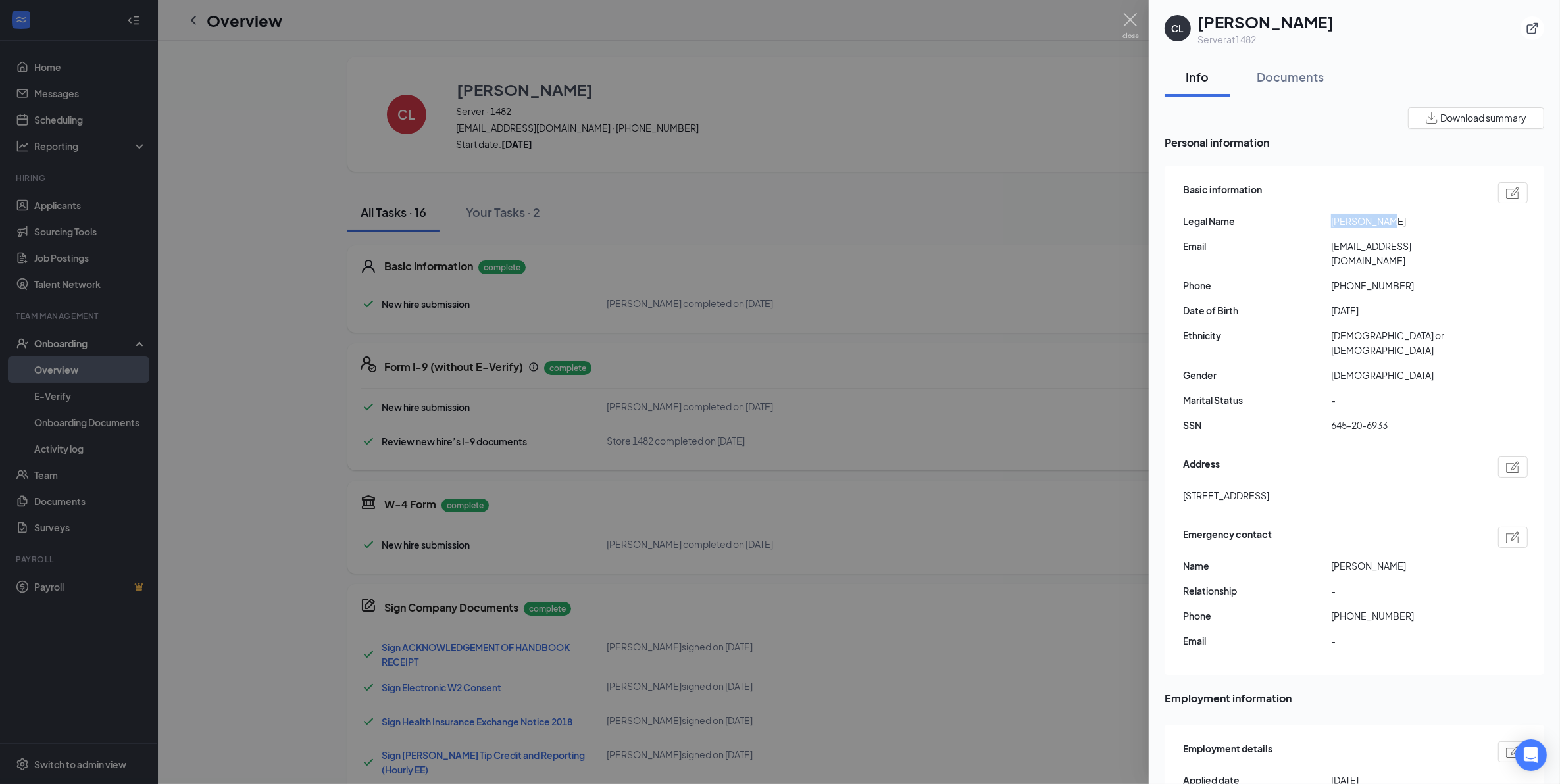
copy h1 "[PERSON_NAME]"
drag, startPoint x: 1474, startPoint y: 247, endPoint x: 1329, endPoint y: 247, distance: 145.0
click at [1329, 247] on div "Email [EMAIL_ADDRESS][DOMAIN_NAME]" at bounding box center [1355, 253] width 345 height 29
drag, startPoint x: 1329, startPoint y: 247, endPoint x: 1357, endPoint y: 245, distance: 28.1
copy div "[EMAIL_ADDRESS][DOMAIN_NAME]"
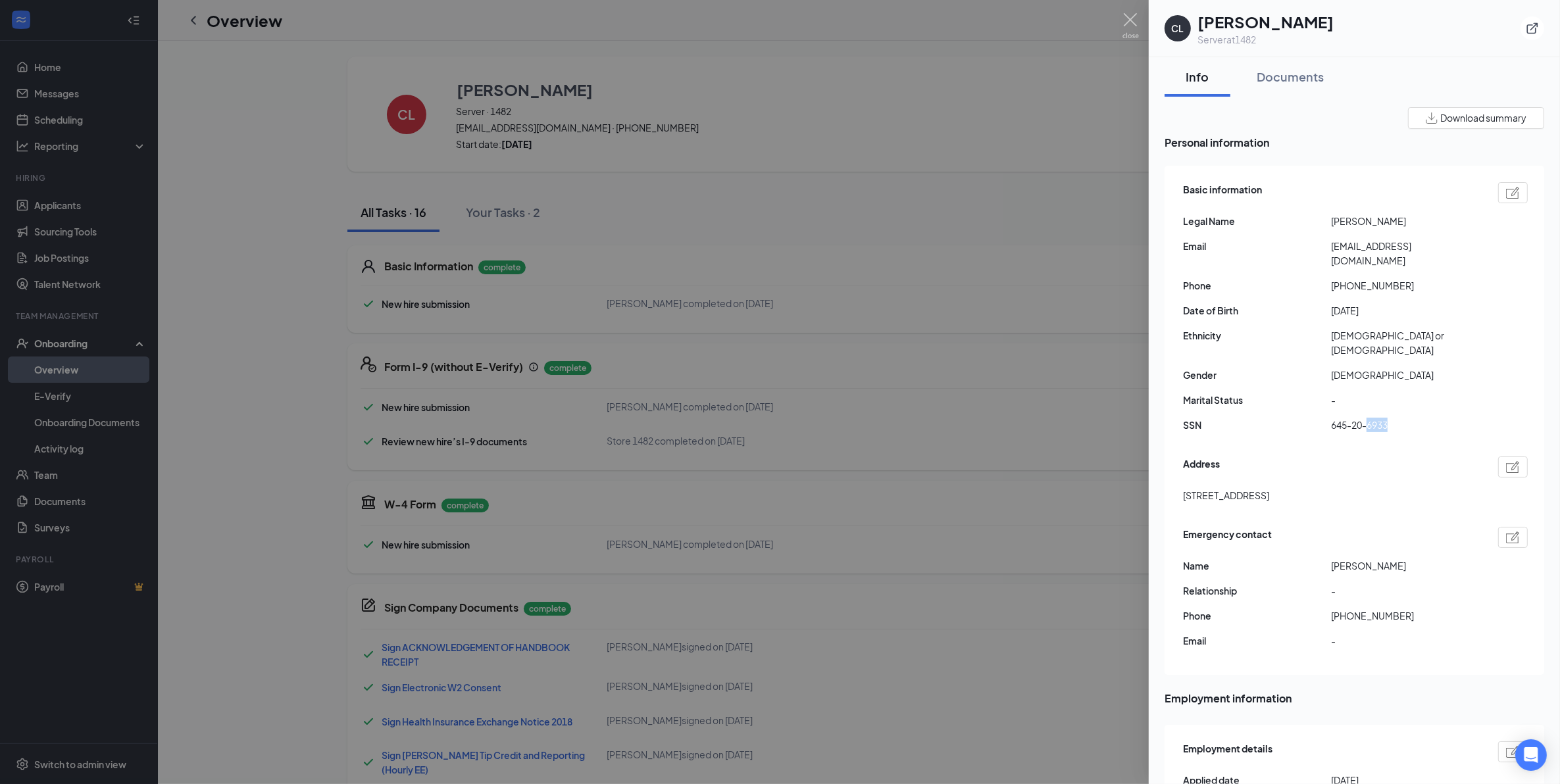
drag, startPoint x: 1398, startPoint y: 391, endPoint x: 1368, endPoint y: 390, distance: 30.0
click at [1368, 418] on span "645-20-6933" at bounding box center [1405, 425] width 148 height 15
drag, startPoint x: 1368, startPoint y: 390, endPoint x: 1376, endPoint y: 402, distance: 14.4
copy span "6933"
drag, startPoint x: 1321, startPoint y: 396, endPoint x: 1392, endPoint y: 393, distance: 71.1
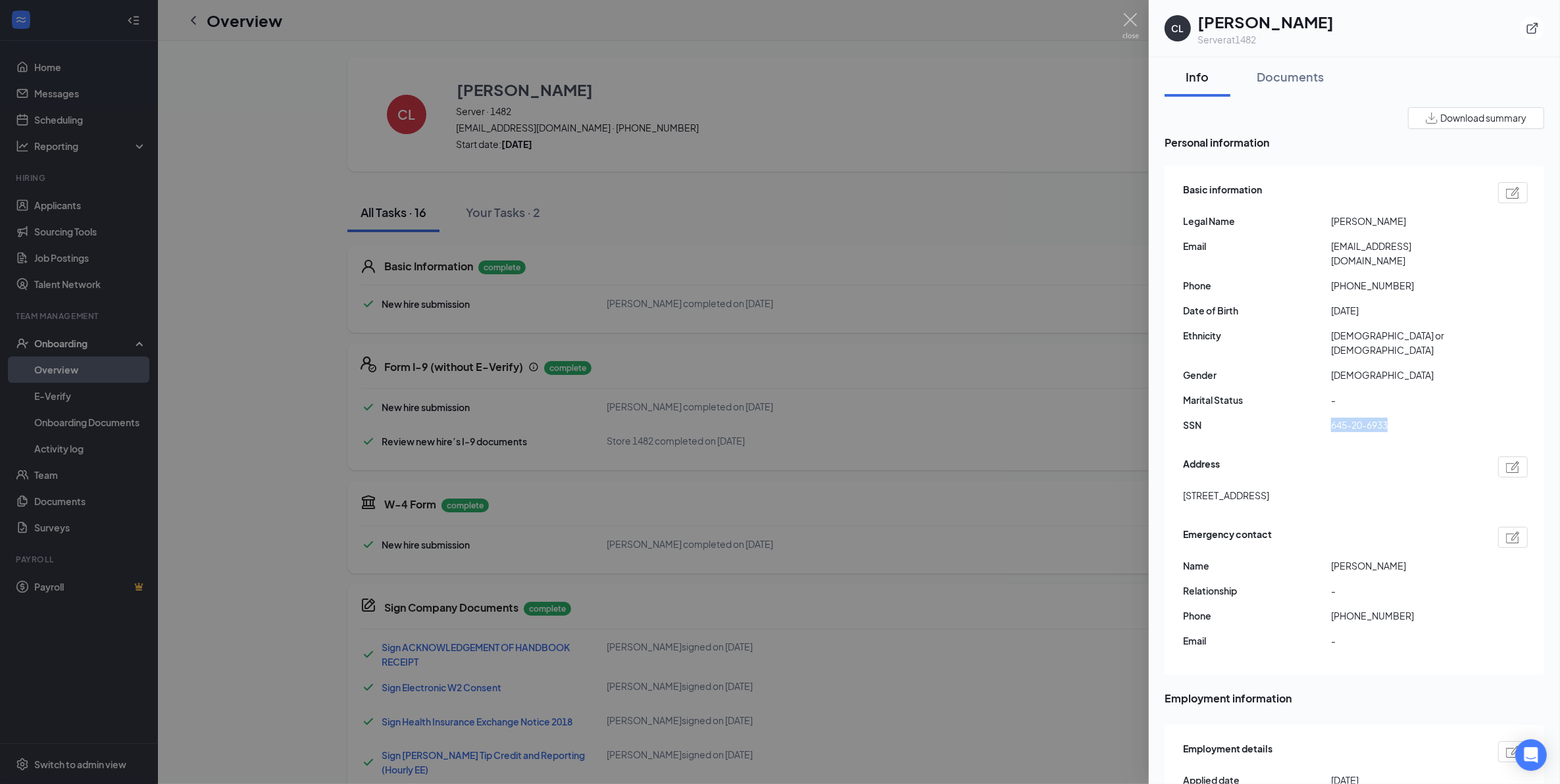
click at [1392, 418] on div "SSN 645-20-6933" at bounding box center [1355, 425] width 345 height 15
drag, startPoint x: 1392, startPoint y: 393, endPoint x: 1377, endPoint y: 393, distance: 15.0
copy div "645-20-6933"
drag, startPoint x: 1395, startPoint y: 273, endPoint x: 1342, endPoint y: 270, distance: 53.1
click at [1342, 278] on span "[PHONE_NUMBER]" at bounding box center [1405, 285] width 148 height 15
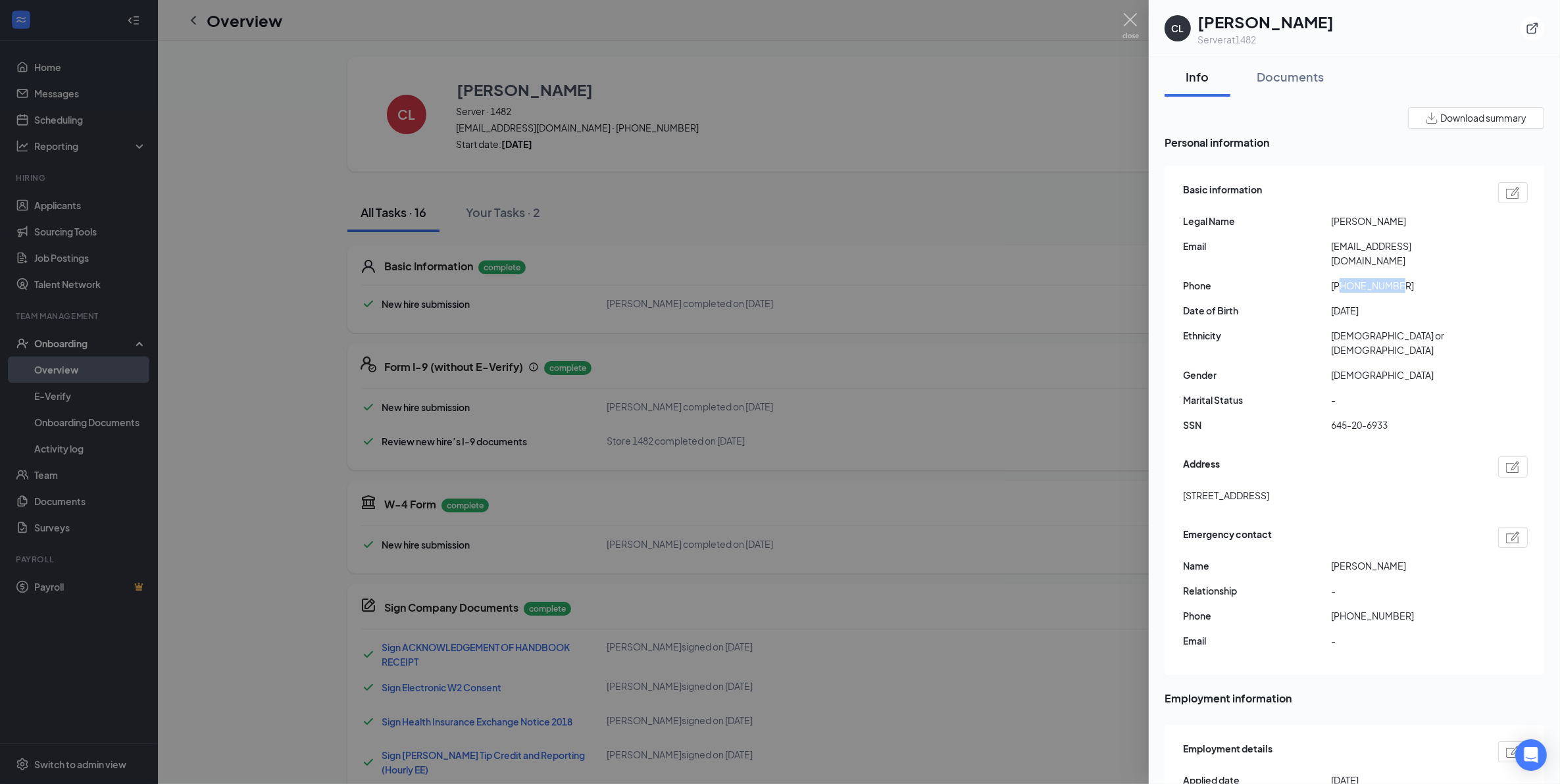
drag, startPoint x: 1342, startPoint y: 270, endPoint x: 1351, endPoint y: 272, distance: 9.2
copy span "3603338569"
drag, startPoint x: 1387, startPoint y: 468, endPoint x: 1176, endPoint y: 464, distance: 211.0
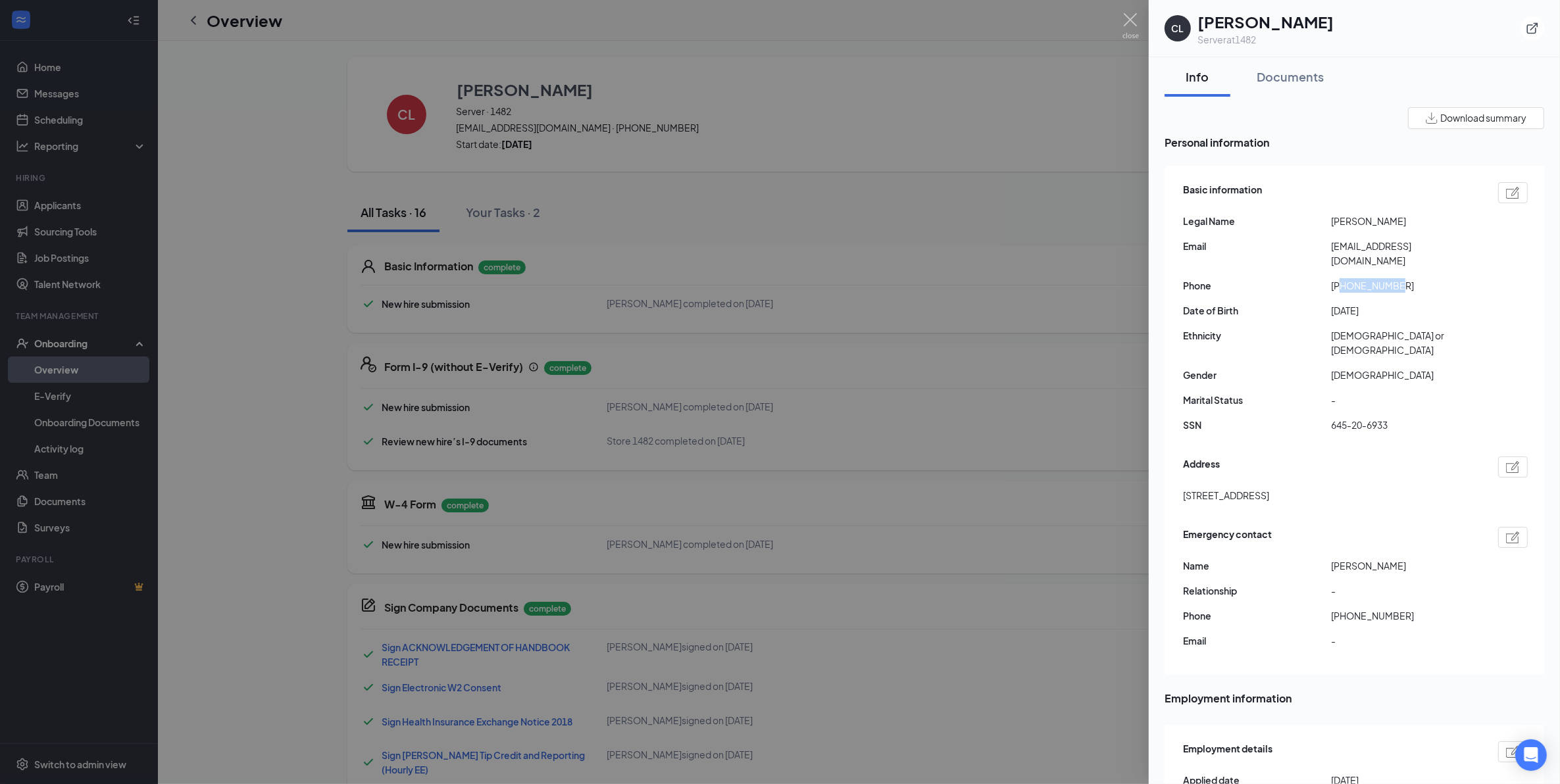
click at [1176, 464] on div "Basic information Legal Name [PERSON_NAME] Email [EMAIL_ADDRESS][DOMAIN_NAME] P…" at bounding box center [1354, 420] width 379 height 509
drag, startPoint x: 1176, startPoint y: 464, endPoint x: 1206, endPoint y: 470, distance: 30.6
copy span "[STREET_ADDRESS]"
click at [1127, 23] on img at bounding box center [1130, 26] width 16 height 26
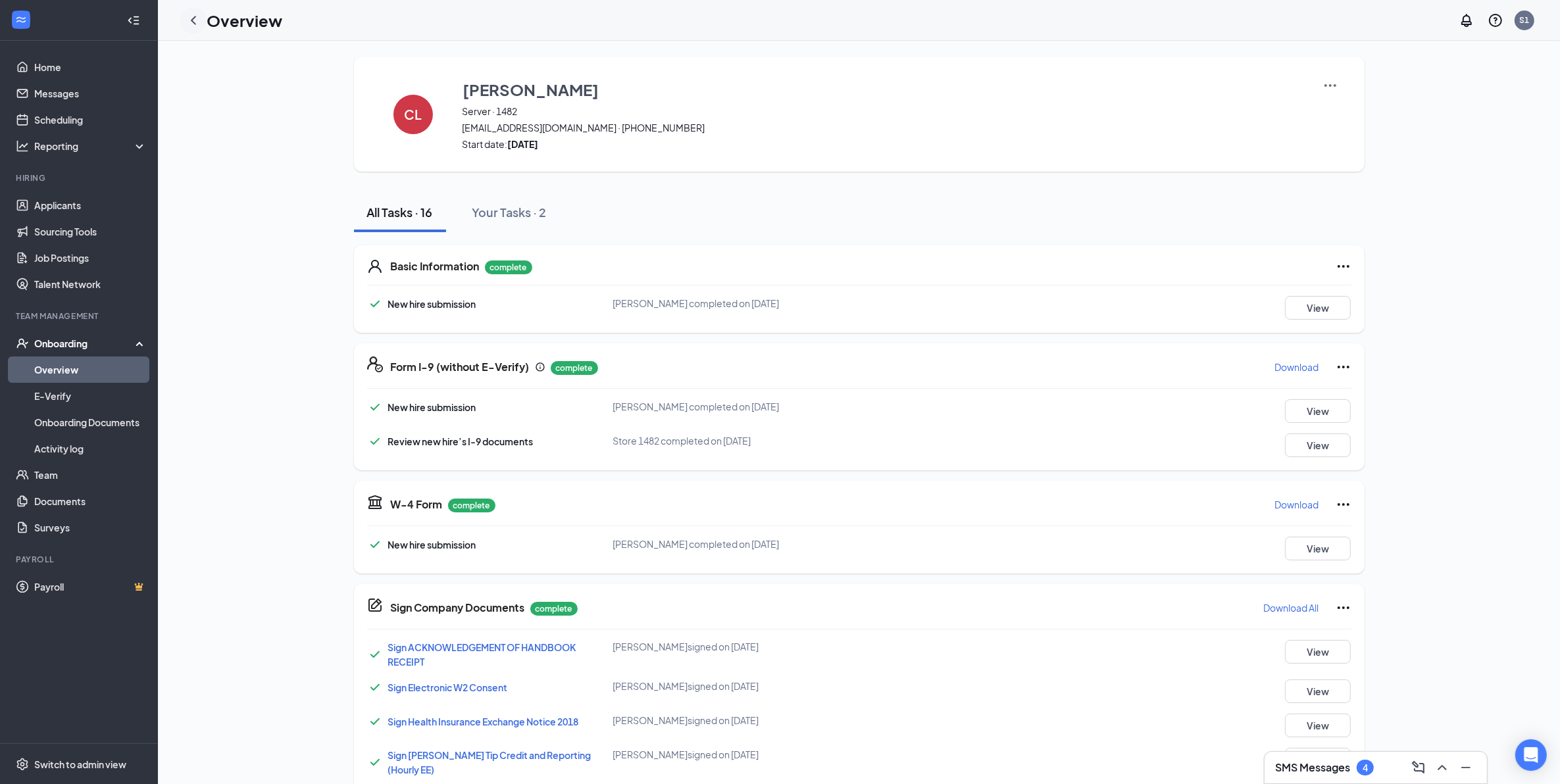
click at [193, 22] on icon "ChevronLeft" at bounding box center [193, 20] width 5 height 8
